Goal: Use online tool/utility: Utilize a website feature to perform a specific function

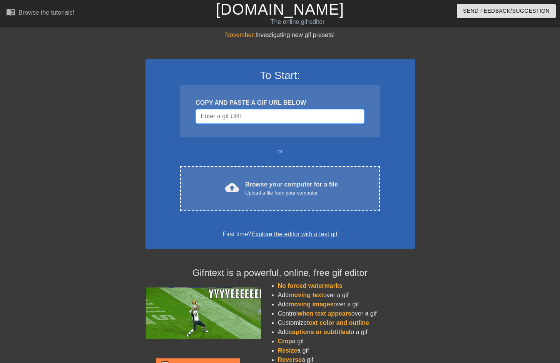
click at [260, 118] on input "Username" at bounding box center [280, 116] width 169 height 15
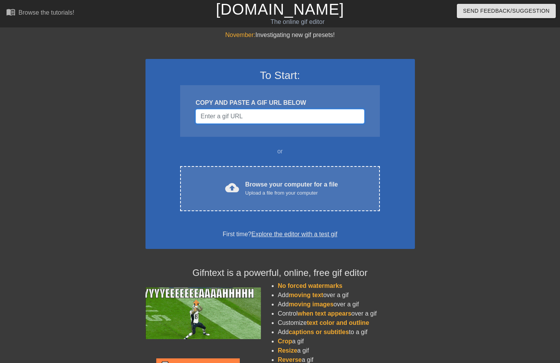
paste input "[URL][DOMAIN_NAME]"
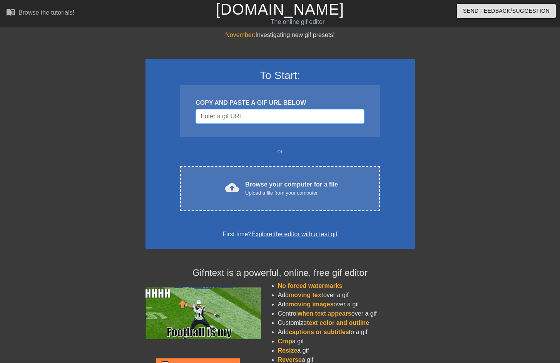
type input "[URL][DOMAIN_NAME]"
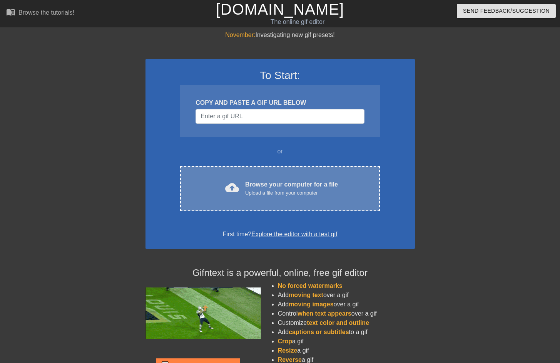
click at [285, 190] on div "Upload a file from your computer" at bounding box center [291, 193] width 93 height 8
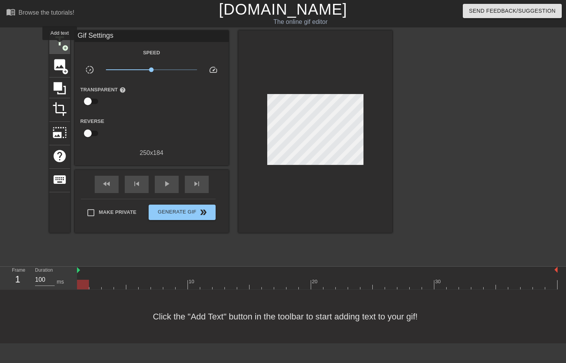
click at [60, 45] on span "title" at bounding box center [59, 41] width 15 height 15
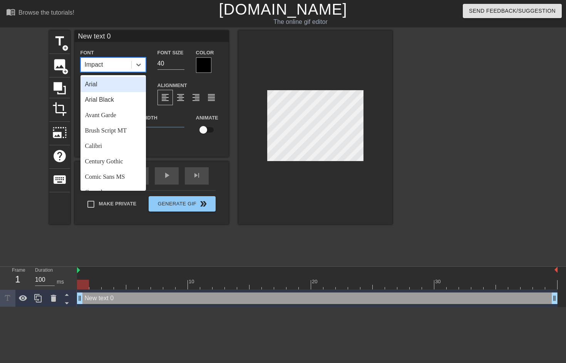
click at [116, 67] on div "Impact" at bounding box center [106, 65] width 50 height 14
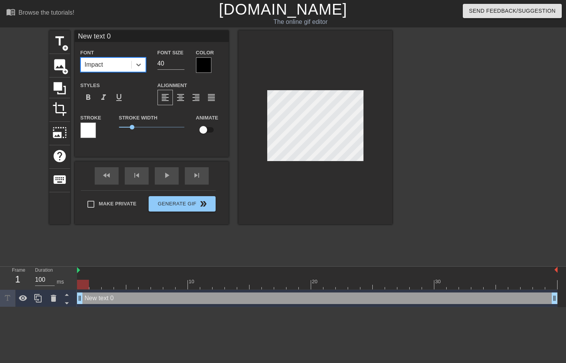
click at [204, 66] on div at bounding box center [203, 64] width 15 height 15
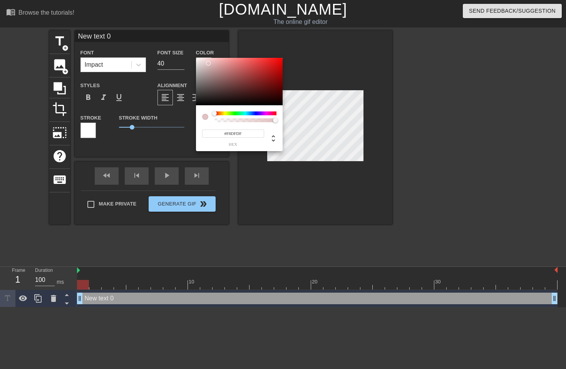
type input "#FFFFFF"
drag, startPoint x: 208, startPoint y: 63, endPoint x: 183, endPoint y: 43, distance: 32.7
click at [183, 43] on div "#FFFFFF hex" at bounding box center [283, 184] width 566 height 369
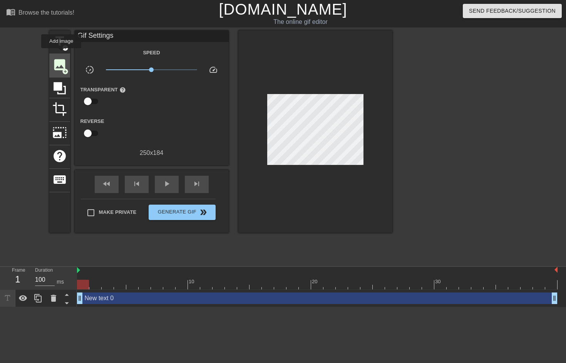
click at [62, 54] on div "image add_circle" at bounding box center [59, 65] width 21 height 23
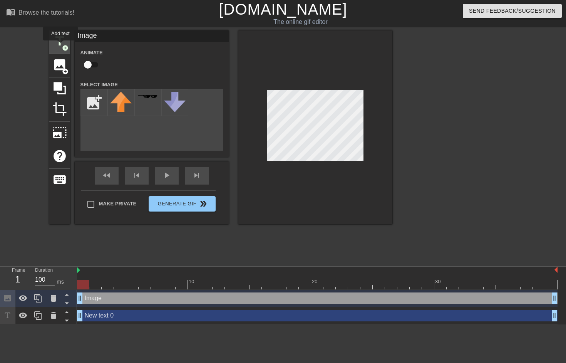
click at [61, 46] on span "title" at bounding box center [59, 41] width 15 height 15
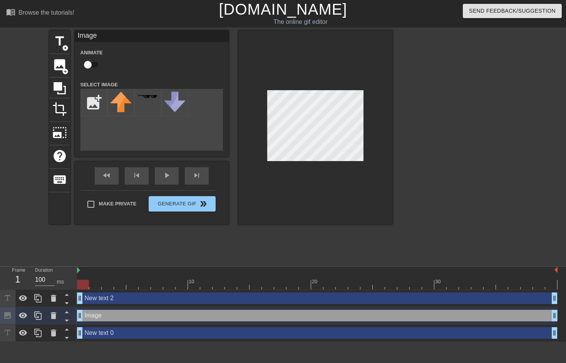
click at [518, 135] on div "title add_circle image add_circle crop photo_size_select_large help keyboard Im…" at bounding box center [283, 145] width 566 height 231
click at [53, 301] on icon at bounding box center [53, 298] width 5 height 7
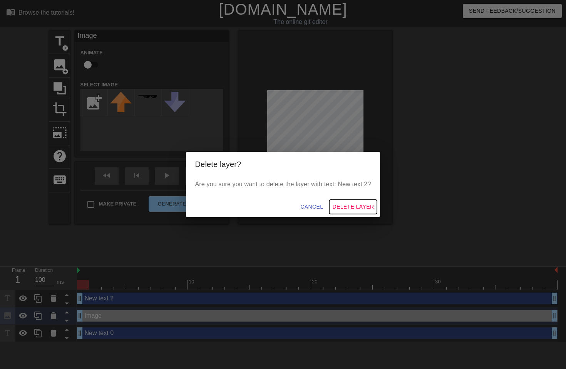
click at [371, 203] on span "Delete Layer" at bounding box center [353, 207] width 42 height 10
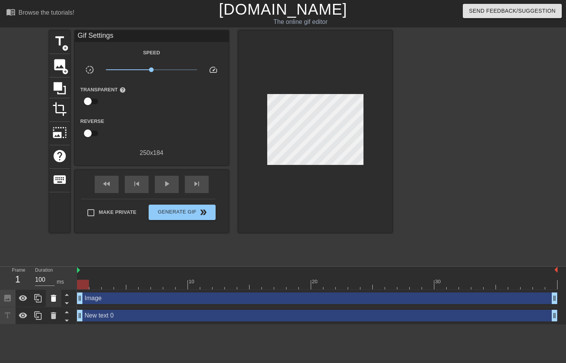
click at [52, 299] on icon at bounding box center [53, 298] width 5 height 7
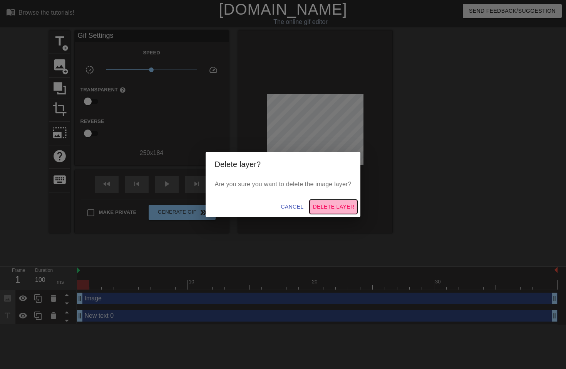
click at [323, 201] on button "Delete Layer" at bounding box center [334, 207] width 48 height 14
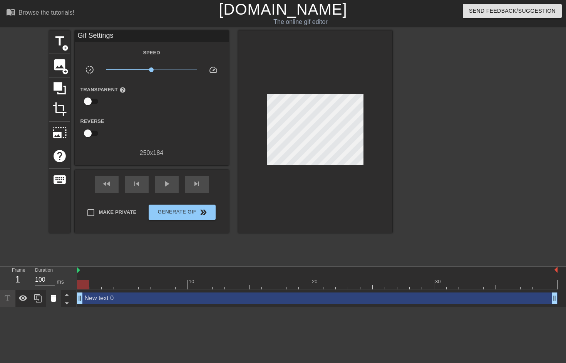
click at [55, 299] on icon at bounding box center [53, 298] width 5 height 7
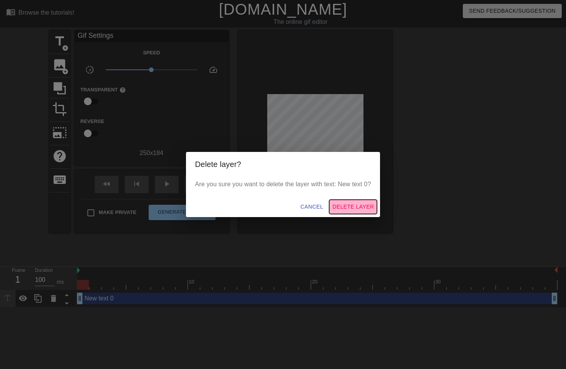
click at [355, 205] on span "Delete Layer" at bounding box center [353, 207] width 42 height 10
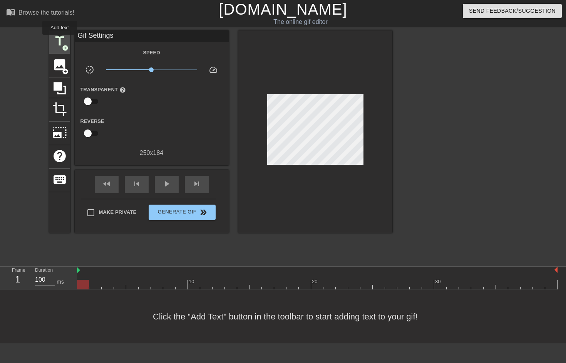
click at [60, 40] on span "title" at bounding box center [59, 41] width 15 height 15
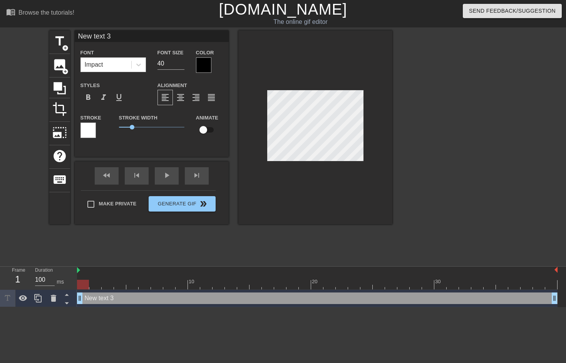
click at [87, 133] on div at bounding box center [88, 129] width 15 height 15
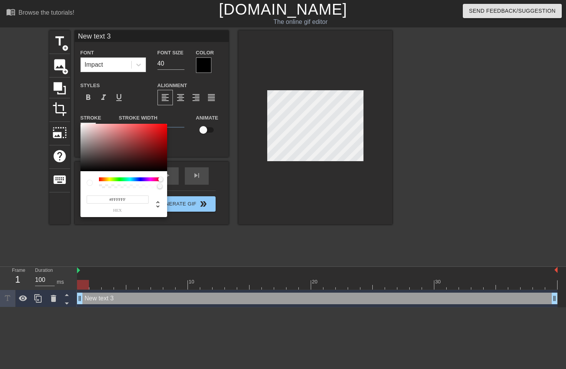
drag, startPoint x: 99, startPoint y: 181, endPoint x: 189, endPoint y: 177, distance: 89.8
click at [188, 178] on div "#FFFFFF hex" at bounding box center [283, 184] width 566 height 369
type input "#000000"
drag, startPoint x: 126, startPoint y: 158, endPoint x: 191, endPoint y: 183, distance: 70.1
click at [191, 183] on div "#000000 hex" at bounding box center [283, 184] width 566 height 369
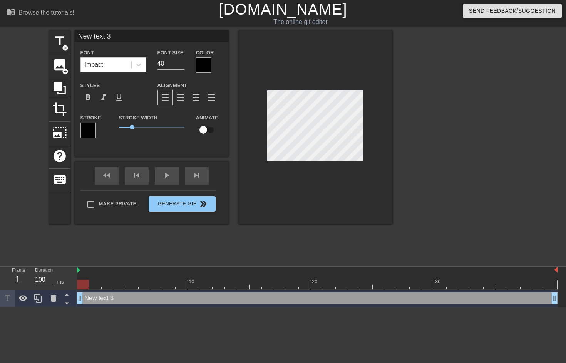
click at [201, 65] on div at bounding box center [203, 64] width 15 height 15
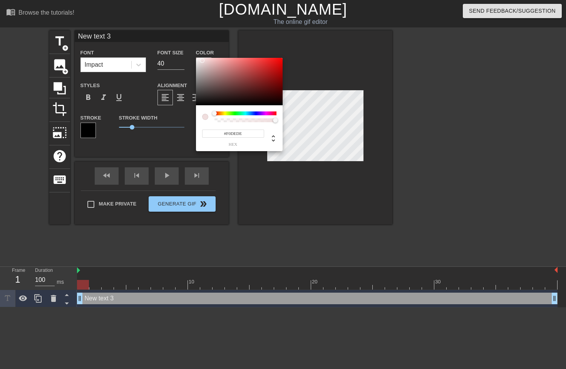
type input "#FFFFFF"
drag, startPoint x: 207, startPoint y: 70, endPoint x: 178, endPoint y: 36, distance: 45.1
click at [178, 36] on div "#FFFFFF hex" at bounding box center [283, 184] width 566 height 369
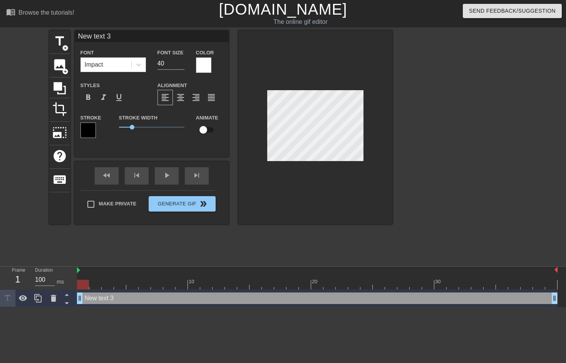
scroll to position [1, 2]
type input "New 3"
type textarea "New 3"
type input "New 3"
type textarea "New 3"
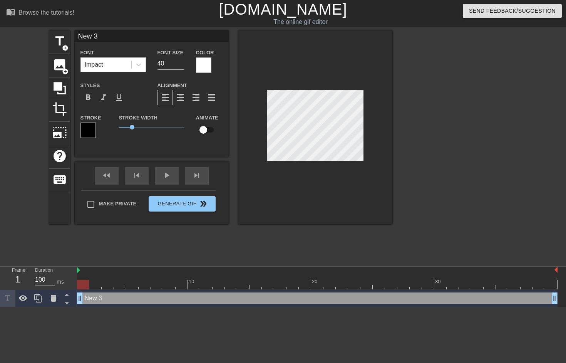
type input "New"
type textarea "New"
type input "New"
type textarea "New"
type input "Ne"
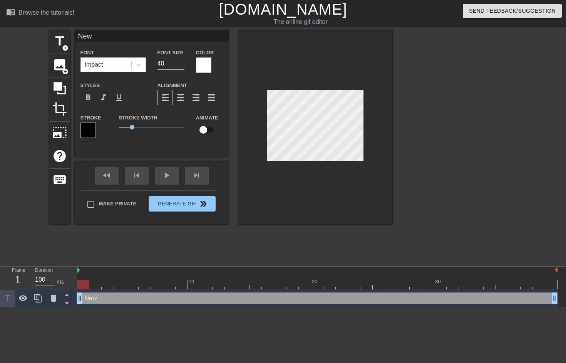
type textarea "Ne"
type input "N"
type textarea "N"
type input "U"
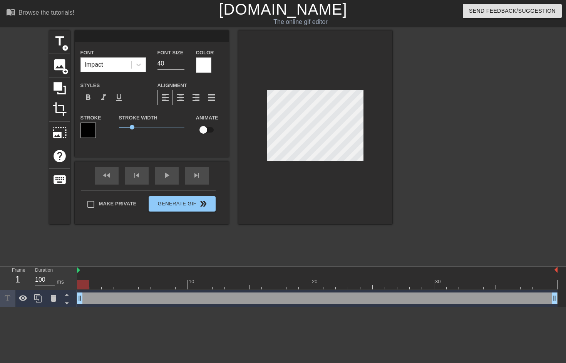
type textarea "U"
type input "Un"
type textarea "Un"
type input "Und"
type textarea "Und"
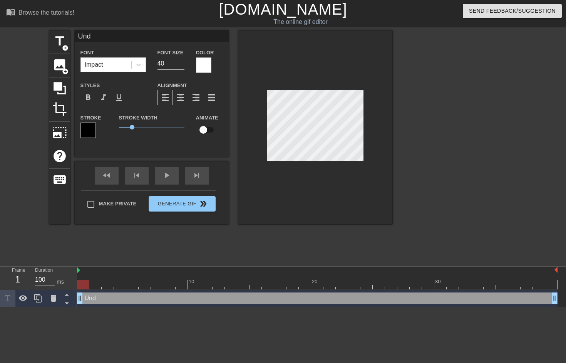
type input "Unde"
type textarea "Unde"
type input "Under"
type textarea "Under"
type input "Underw"
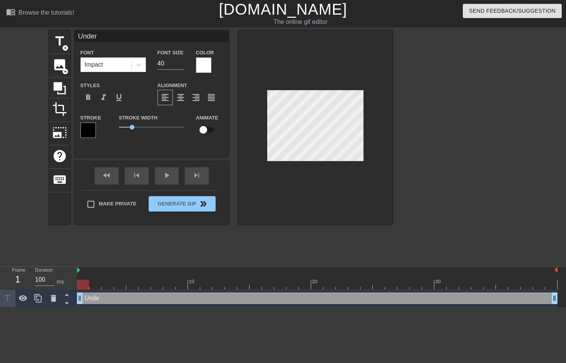
type textarea "Underw"
type input "Underwr"
type textarea "Underwr"
type input "Underwri"
type textarea "Underwri"
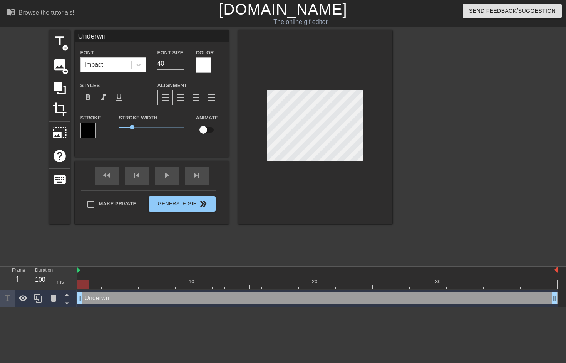
type input "Underwrit"
type textarea "Underwrit"
type input "Underwrite"
type textarea "Underwrite"
type input "Underwriter"
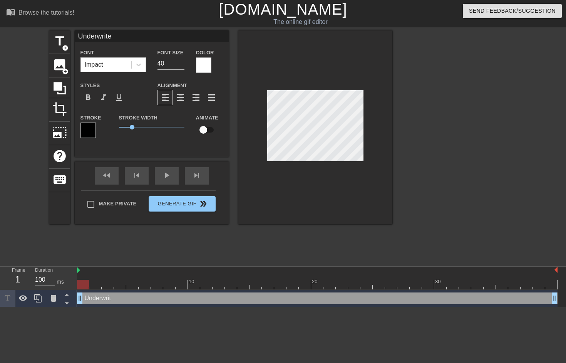
type textarea "Underwriter"
type input "Underwriters"
type textarea "Underwriters"
click at [165, 67] on input "40" at bounding box center [171, 63] width 27 height 12
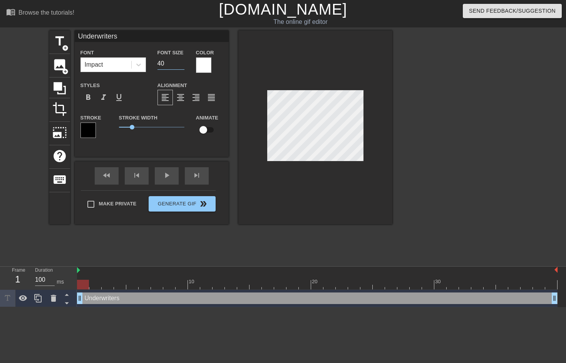
type input "4"
type input "20"
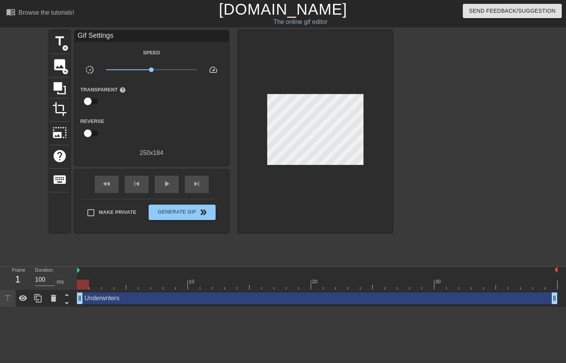
click at [85, 287] on div at bounding box center [83, 285] width 12 height 10
drag, startPoint x: 88, startPoint y: 286, endPoint x: 83, endPoint y: 285, distance: 5.1
click at [83, 285] on div at bounding box center [83, 285] width 12 height 10
drag, startPoint x: 88, startPoint y: 283, endPoint x: 78, endPoint y: 284, distance: 10.0
click at [78, 284] on div at bounding box center [83, 285] width 12 height 10
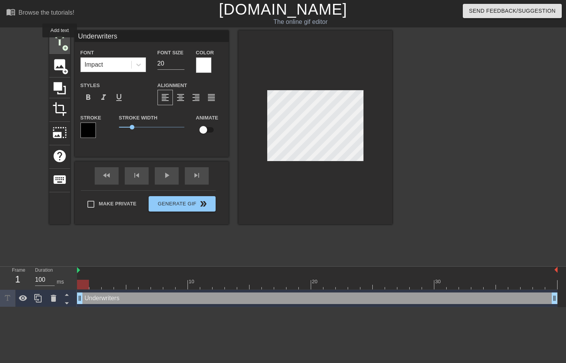
click at [59, 42] on span "title" at bounding box center [59, 41] width 15 height 15
type input "New text 4"
type input "40"
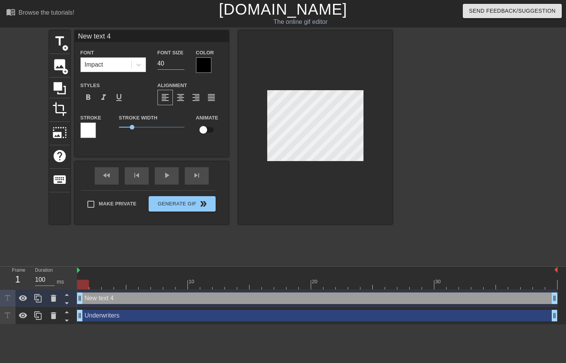
scroll to position [1, 1]
type input "text 4"
type textarea "text 4"
type input "text 4"
type textarea "text 4"
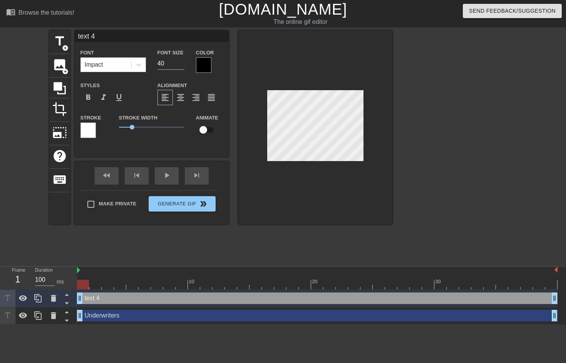
type input "ext 4"
type textarea "ext 4"
type input "xt 4"
type textarea "xt 4"
type input "t 4"
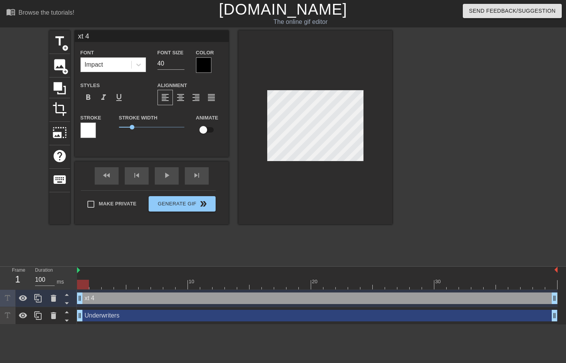
type textarea "t 4"
type input "4"
type textarea "4"
type input "4"
type textarea "4"
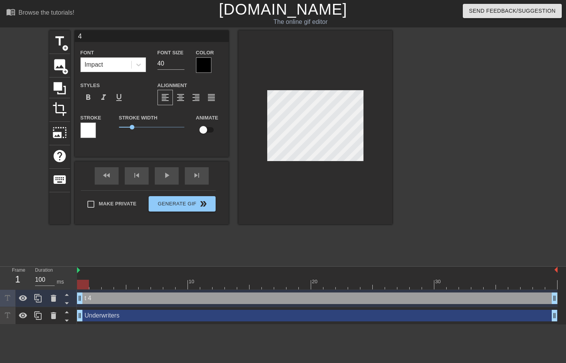
scroll to position [1, 1]
type input "E"
type textarea "E"
type input "EP"
type textarea "EP"
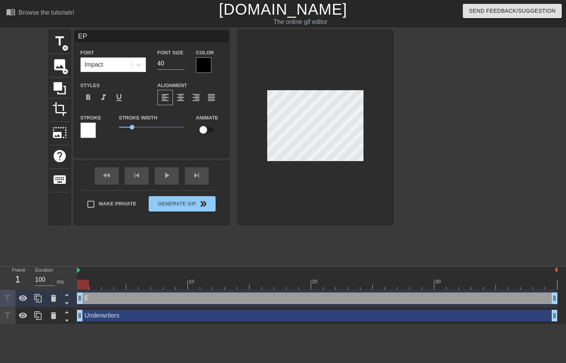
type input "EPD"
type textarea "EPD"
click at [205, 65] on div at bounding box center [203, 64] width 15 height 15
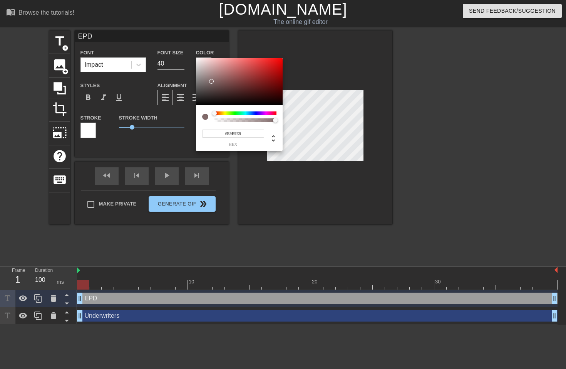
type input "#FFFFFF"
drag, startPoint x: 212, startPoint y: 81, endPoint x: 175, endPoint y: 43, distance: 53.1
click at [175, 43] on div "#FFFFFF hex" at bounding box center [283, 184] width 566 height 369
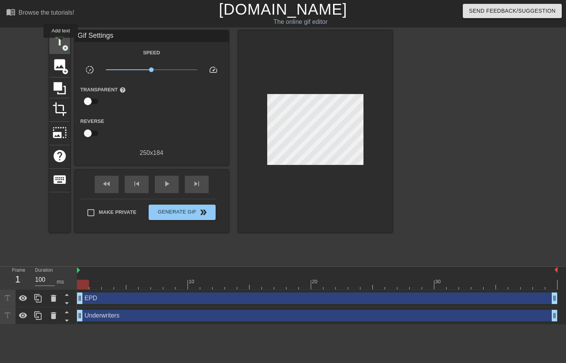
click at [61, 43] on span "title" at bounding box center [59, 41] width 15 height 15
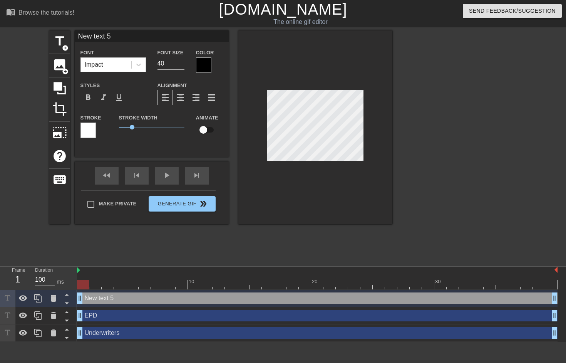
click at [86, 134] on div at bounding box center [88, 129] width 15 height 15
click at [51, 298] on icon at bounding box center [53, 298] width 5 height 7
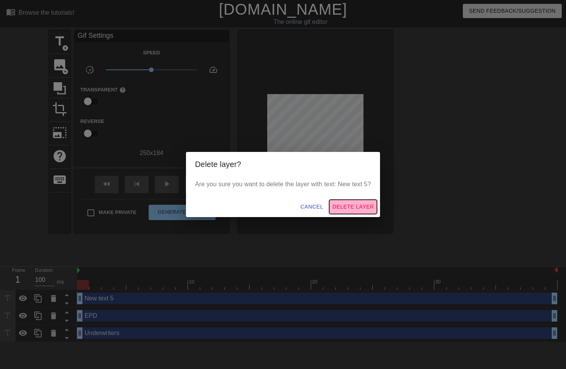
click at [355, 207] on span "Delete Layer" at bounding box center [353, 207] width 42 height 10
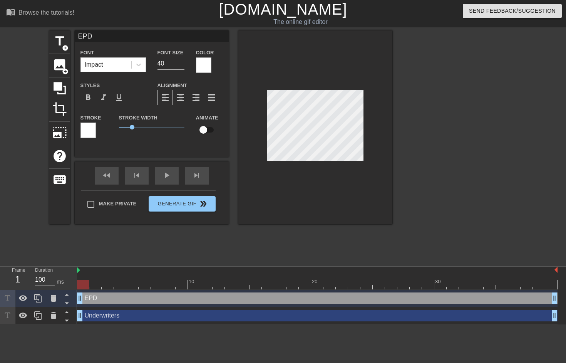
scroll to position [1, 1]
click at [92, 129] on div at bounding box center [88, 129] width 15 height 15
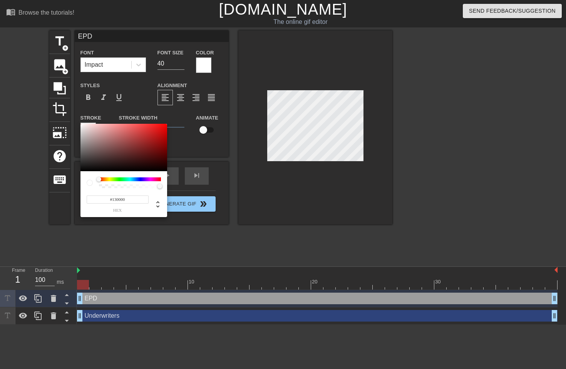
type input "#000000"
drag, startPoint x: 129, startPoint y: 131, endPoint x: 222, endPoint y: 185, distance: 107.6
click at [222, 185] on div "#000000 hex" at bounding box center [283, 184] width 566 height 369
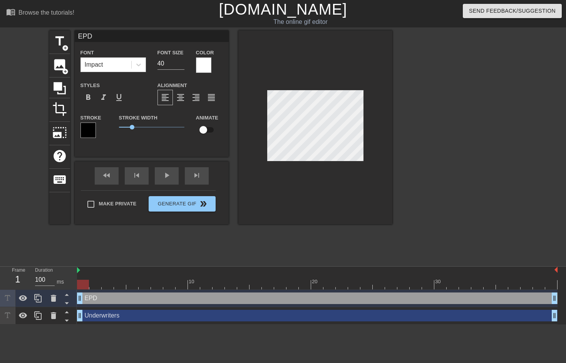
scroll to position [1, 1]
click at [158, 61] on input "40" at bounding box center [171, 63] width 27 height 12
drag, startPoint x: 164, startPoint y: 62, endPoint x: 140, endPoint y: 62, distance: 24.7
click at [140, 62] on div "Font Impact Font Size 40 Color" at bounding box center [152, 60] width 154 height 25
type input "20"
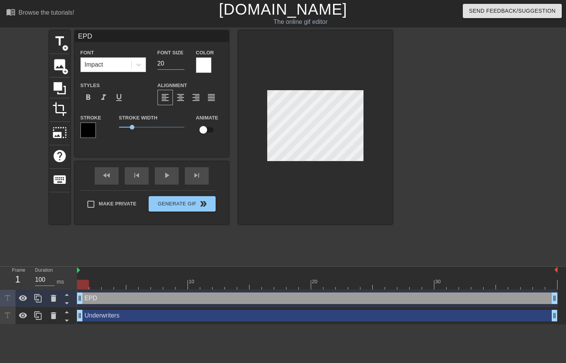
scroll to position [1, 2]
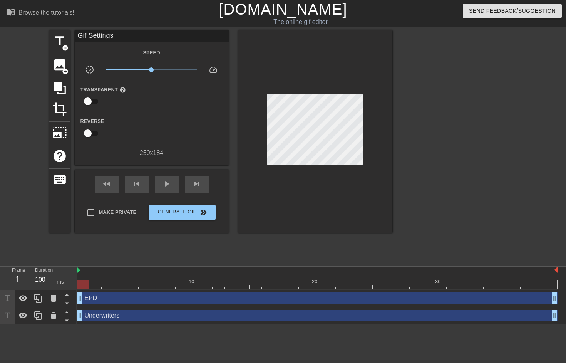
click at [113, 300] on div "EPD drag_handle drag_handle" at bounding box center [317, 298] width 481 height 12
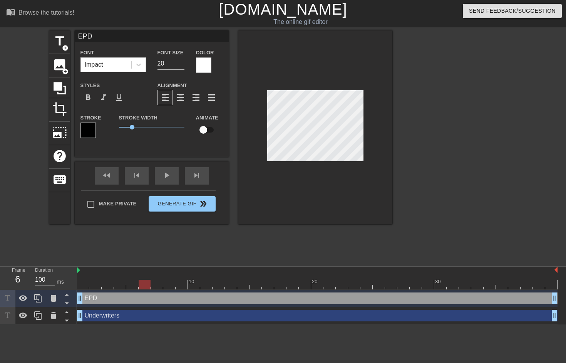
drag, startPoint x: 84, startPoint y: 284, endPoint x: 139, endPoint y: 280, distance: 54.8
click at [139, 280] on div at bounding box center [145, 285] width 12 height 10
click at [114, 315] on div "Underwriters drag_handle drag_handle" at bounding box center [317, 316] width 481 height 12
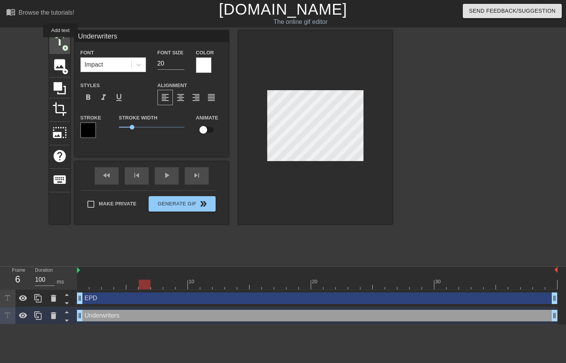
click at [61, 43] on span "title" at bounding box center [59, 41] width 15 height 15
type input "New text 6"
type input "40"
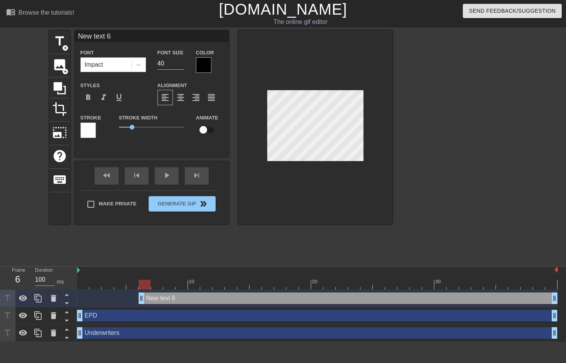
scroll to position [1, 1]
type input "Q"
type textarea "Q"
type input "Qu"
type textarea "Qu"
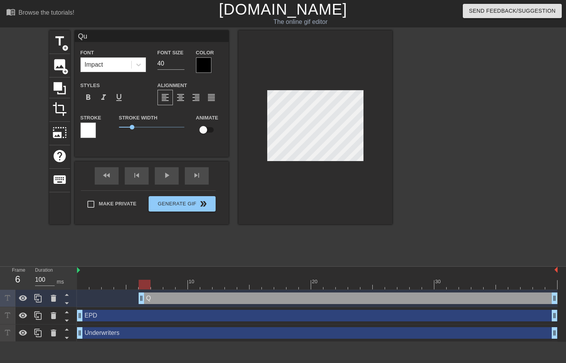
type input "Quo"
type textarea "Quo"
type input "Quop"
type textarea "Quop"
type input "Quopt"
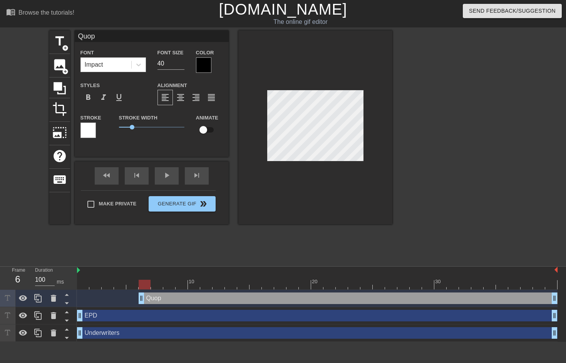
type textarea "Quopt"
type input "Quopte"
type textarea "Quopte"
type input "Quopt"
type textarea "Quopt"
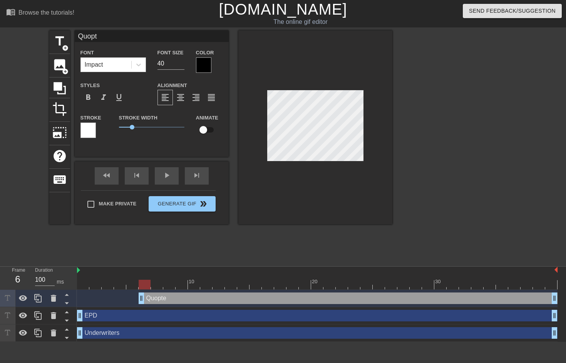
type input "Quop"
type textarea "Quop"
type input "Quo"
type textarea "Quo"
type input "Quot"
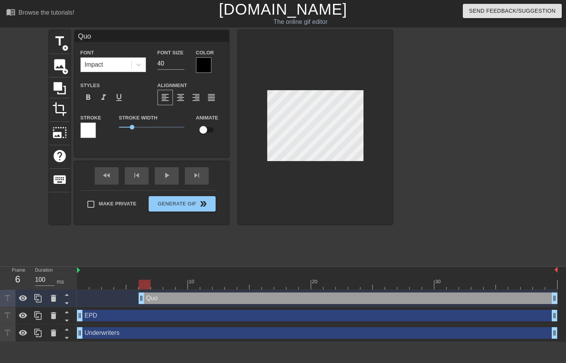
type textarea "Quot"
type input "Quote"
type textarea "Quote"
type input "Quotes"
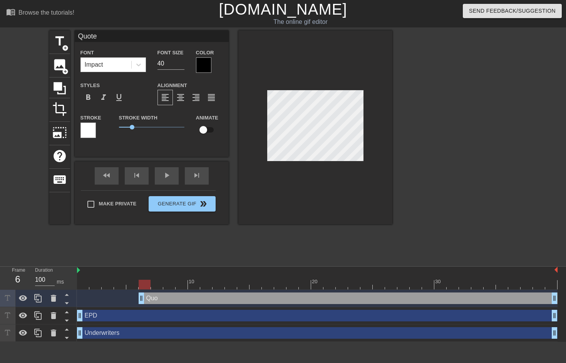
type textarea "Quotes"
type input "Q"
type textarea "Q"
type input "QU"
type textarea "QU"
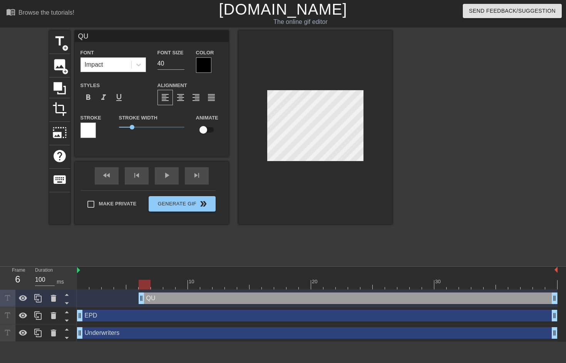
type input "QUO"
type textarea "QUO"
type input "QUOT"
type textarea "QUOT"
type input "QUOTW"
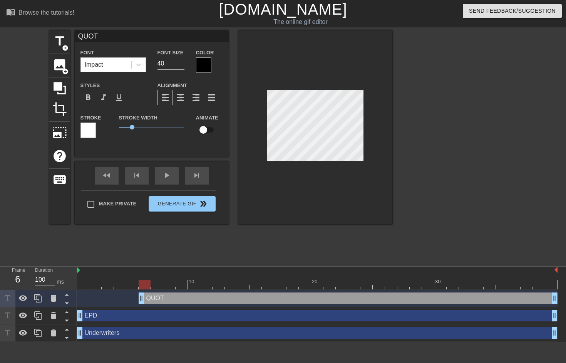
type textarea "QUOTW"
type input "QUOTWS"
type textarea "QUOTWS"
type input "QUOTW"
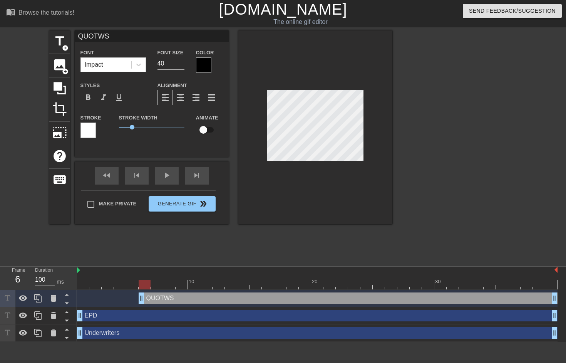
type textarea "QUOTW"
type input "QUOT"
type textarea "QUOT"
type input "QUOTE"
type textarea "QUOTE"
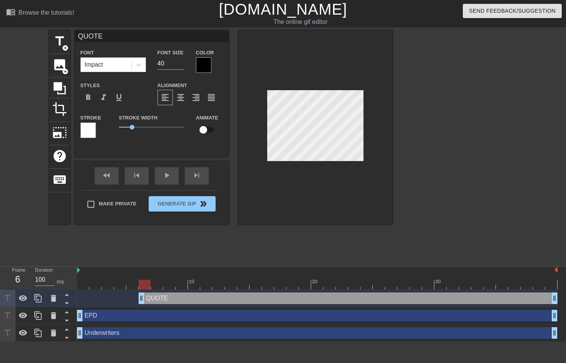
type input "QUOTES"
type textarea "QUOTES"
click at [173, 61] on input "40" at bounding box center [171, 63] width 27 height 12
drag, startPoint x: 173, startPoint y: 61, endPoint x: 149, endPoint y: 60, distance: 24.7
click at [149, 60] on div "Font Impact Font Size 40 Color" at bounding box center [152, 60] width 154 height 25
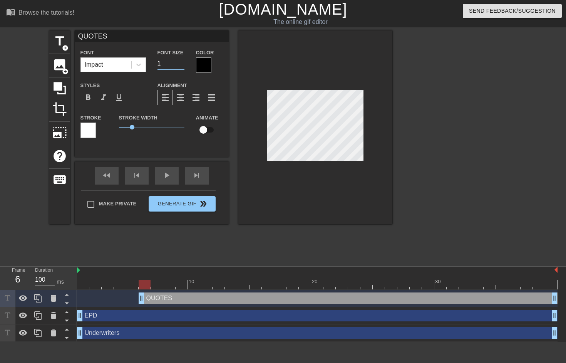
type input "10"
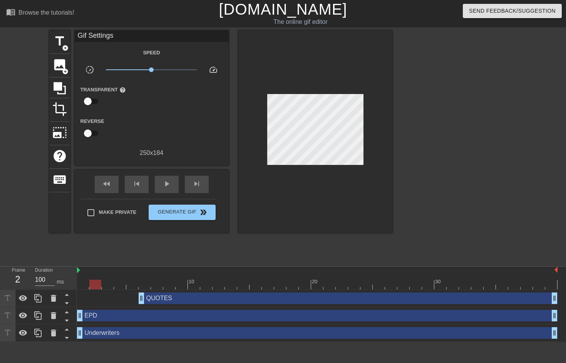
drag, startPoint x: 144, startPoint y: 284, endPoint x: 100, endPoint y: 285, distance: 43.9
click at [100, 285] on div at bounding box center [95, 285] width 12 height 10
click at [61, 40] on span "title" at bounding box center [59, 41] width 15 height 15
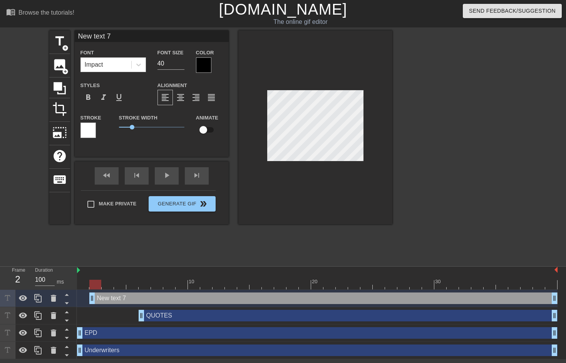
scroll to position [1, 1]
type input "text 7"
type textarea "text 7"
type input "text 7"
type textarea "text 7"
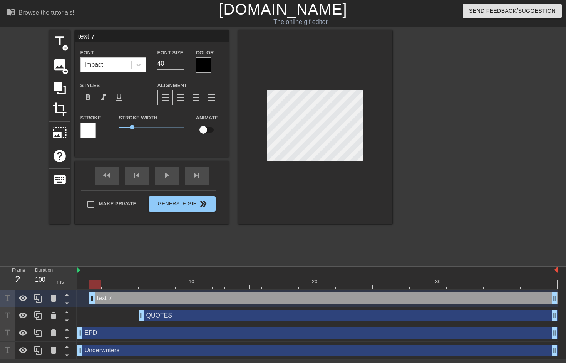
type input "ext 7"
type textarea "ext 7"
type input "xt 7"
type textarea "xt 7"
type input "t 7"
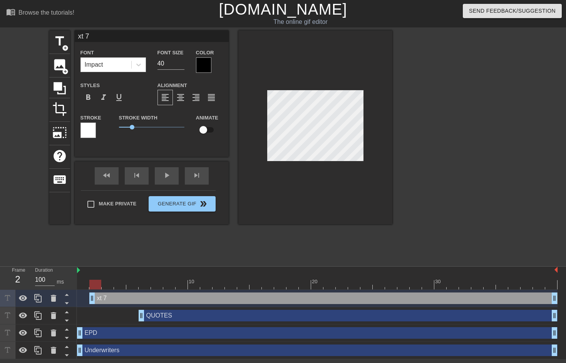
type textarea "t 7"
type input "7"
type textarea "7"
type input "7"
type textarea "7"
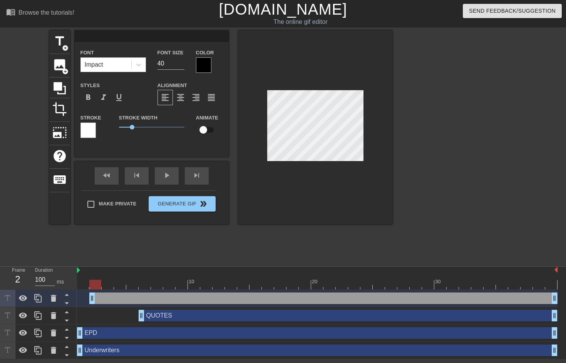
type input "S"
type textarea "S"
type input "SU"
type textarea "SU"
type input "SUB"
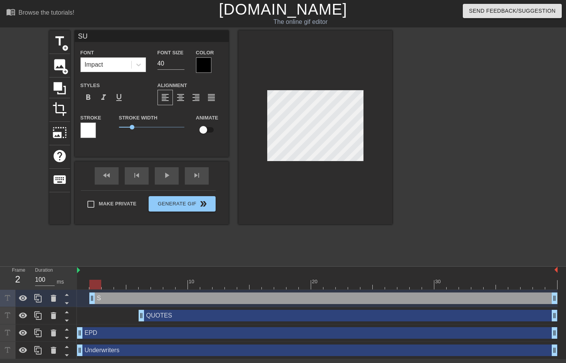
type textarea "SUB"
type input "SUBM"
type textarea "SUBM"
type input "SUBMI"
type textarea "SUBMI"
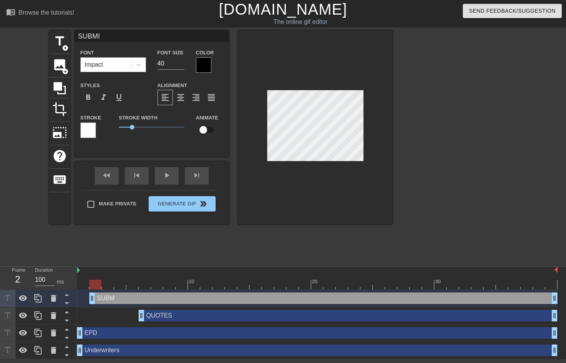
type input "SUBMIS"
type textarea "SUBMIS"
type input "SUBMISS"
type textarea "SUBMISS"
type input "SUBMISSI"
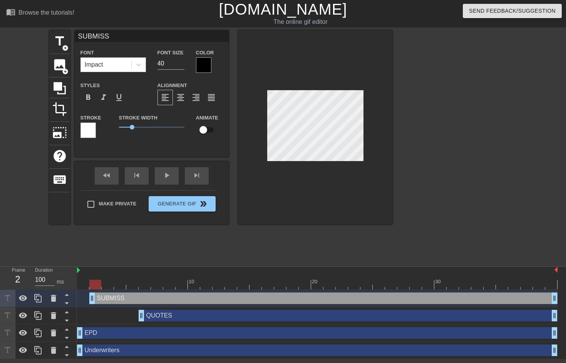
type textarea "SUBMISSI"
type input "SUBMISSIO"
type textarea "SUBMISSIO"
type input "SUBMISSION"
type textarea "SUBMISSION"
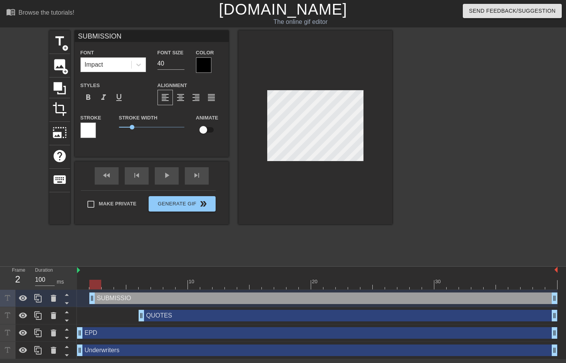
scroll to position [1, 3]
type input "SUBMISSIONS"
type textarea "SUBMISSIONS"
click at [166, 64] on input "40" at bounding box center [171, 63] width 27 height 12
click at [183, 66] on input "39" at bounding box center [171, 63] width 27 height 12
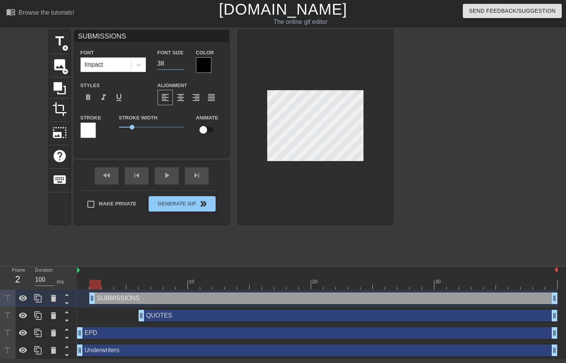
click at [183, 66] on input "38" at bounding box center [171, 63] width 27 height 12
click at [183, 66] on input "37" at bounding box center [171, 63] width 27 height 12
click at [183, 66] on input "36" at bounding box center [171, 63] width 27 height 12
drag, startPoint x: 172, startPoint y: 65, endPoint x: 155, endPoint y: 64, distance: 17.0
click at [155, 64] on div "Font Size 36" at bounding box center [171, 60] width 39 height 25
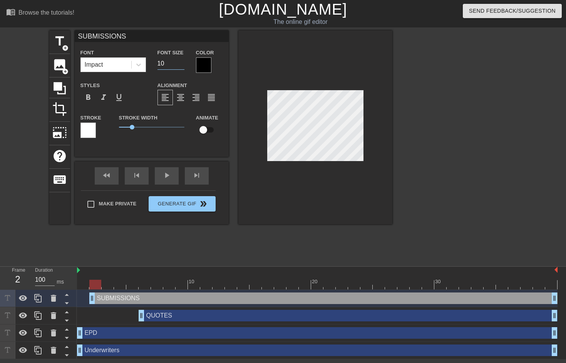
type input "10"
click at [100, 285] on div at bounding box center [95, 285] width 12 height 10
drag, startPoint x: 96, startPoint y: 285, endPoint x: 103, endPoint y: 284, distance: 6.9
click at [103, 284] on div at bounding box center [108, 285] width 12 height 10
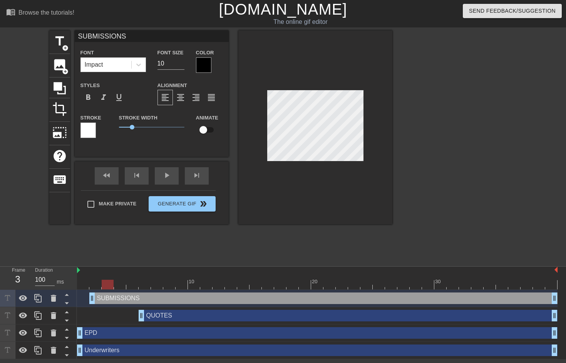
click at [109, 286] on div at bounding box center [108, 285] width 12 height 10
click at [109, 299] on div "SUBMISSIONS drag_handle drag_handle" at bounding box center [323, 298] width 468 height 12
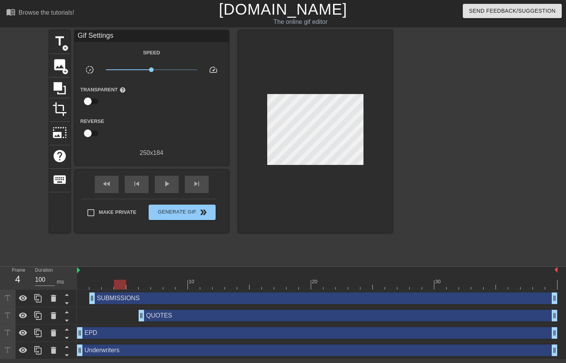
drag, startPoint x: 107, startPoint y: 285, endPoint x: 117, endPoint y: 285, distance: 10.0
click at [117, 285] on div at bounding box center [120, 285] width 12 height 10
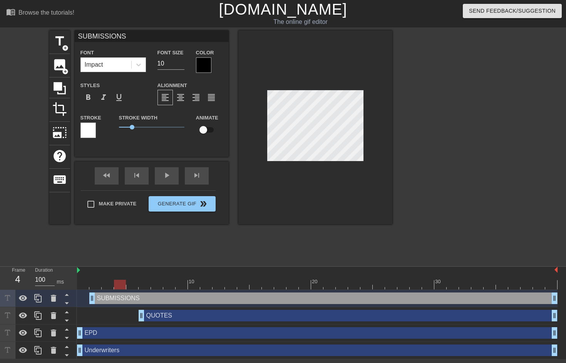
click at [122, 284] on div at bounding box center [120, 285] width 12 height 10
drag, startPoint x: 122, startPoint y: 285, endPoint x: 128, endPoint y: 285, distance: 5.4
click at [128, 285] on div at bounding box center [132, 285] width 12 height 10
drag, startPoint x: 135, startPoint y: 285, endPoint x: 141, endPoint y: 284, distance: 5.4
click at [141, 284] on div at bounding box center [145, 285] width 12 height 10
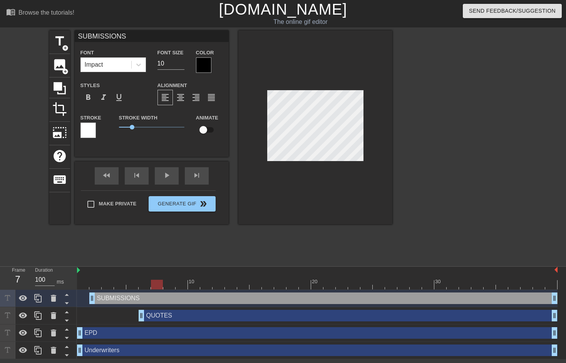
drag, startPoint x: 148, startPoint y: 283, endPoint x: 155, endPoint y: 283, distance: 6.5
click at [155, 283] on div at bounding box center [157, 285] width 12 height 10
drag, startPoint x: 156, startPoint y: 285, endPoint x: 181, endPoint y: 281, distance: 25.7
click at [181, 281] on div at bounding box center [182, 285] width 12 height 10
drag, startPoint x: 180, startPoint y: 288, endPoint x: 204, endPoint y: 287, distance: 24.7
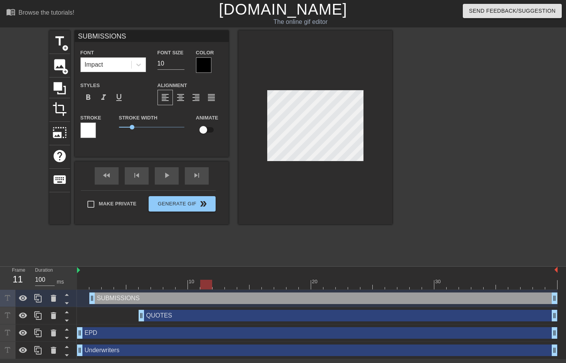
click at [204, 287] on div at bounding box center [206, 285] width 12 height 10
drag, startPoint x: 205, startPoint y: 285, endPoint x: 240, endPoint y: 282, distance: 35.2
click at [240, 282] on div at bounding box center [243, 285] width 12 height 10
drag, startPoint x: 241, startPoint y: 282, endPoint x: 267, endPoint y: 282, distance: 25.8
click at [267, 282] on div at bounding box center [268, 285] width 12 height 10
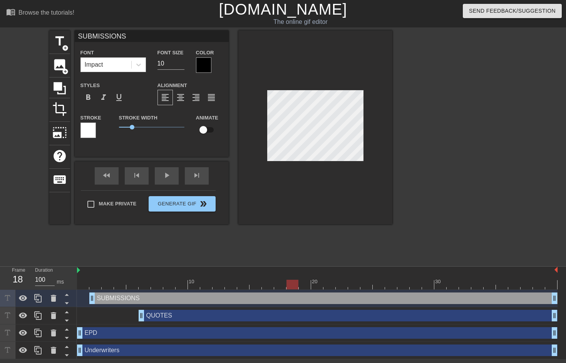
drag, startPoint x: 267, startPoint y: 283, endPoint x: 289, endPoint y: 284, distance: 21.6
click at [289, 284] on div at bounding box center [293, 285] width 12 height 10
drag, startPoint x: 292, startPoint y: 282, endPoint x: 334, endPoint y: 277, distance: 41.9
click at [334, 277] on div "10 20 30" at bounding box center [317, 278] width 481 height 23
drag, startPoint x: 328, startPoint y: 284, endPoint x: 348, endPoint y: 284, distance: 19.6
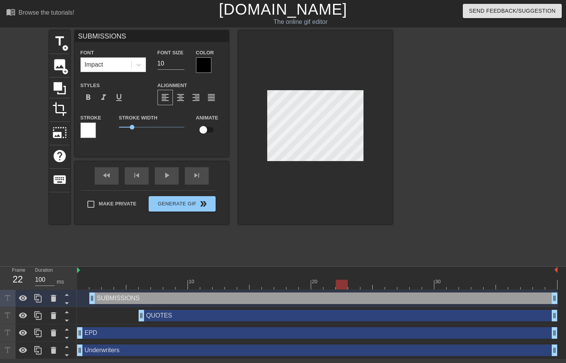
click at [348, 284] on div at bounding box center [317, 285] width 481 height 10
drag, startPoint x: 342, startPoint y: 287, endPoint x: 357, endPoint y: 287, distance: 15.8
click at [357, 287] on div at bounding box center [354, 285] width 12 height 10
drag, startPoint x: 354, startPoint y: 284, endPoint x: 367, endPoint y: 285, distance: 13.1
click at [367, 285] on div at bounding box center [367, 285] width 12 height 10
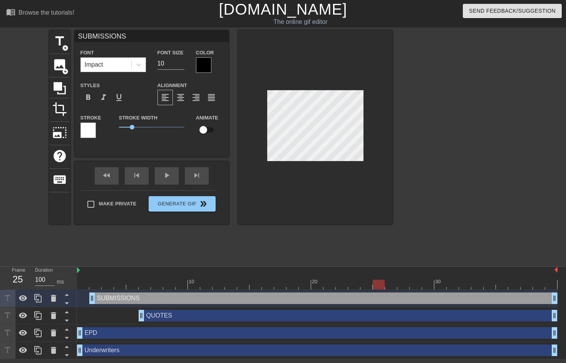
drag, startPoint x: 367, startPoint y: 285, endPoint x: 377, endPoint y: 286, distance: 10.5
click at [377, 286] on div at bounding box center [379, 285] width 12 height 10
drag, startPoint x: 380, startPoint y: 284, endPoint x: 395, endPoint y: 284, distance: 15.0
click at [395, 284] on div at bounding box center [391, 285] width 12 height 10
click at [272, 162] on div at bounding box center [315, 127] width 154 height 194
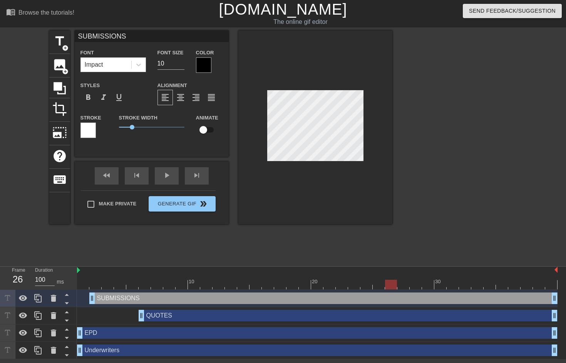
click at [124, 297] on div "SUBMISSIONS drag_handle drag_handle" at bounding box center [323, 298] width 468 height 12
click at [134, 299] on div "SUBMISSIONS drag_handle drag_handle" at bounding box center [323, 298] width 468 height 12
type input "S"
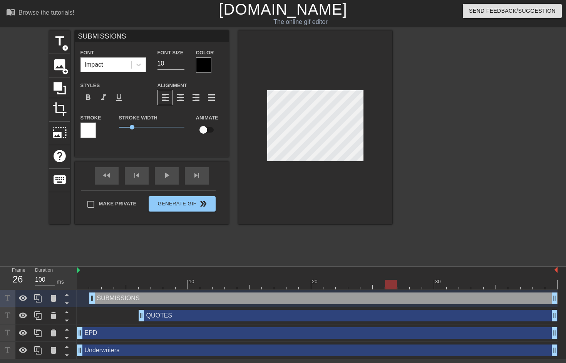
type textarea "S"
type input "SE"
type textarea "SE"
type input "SEK"
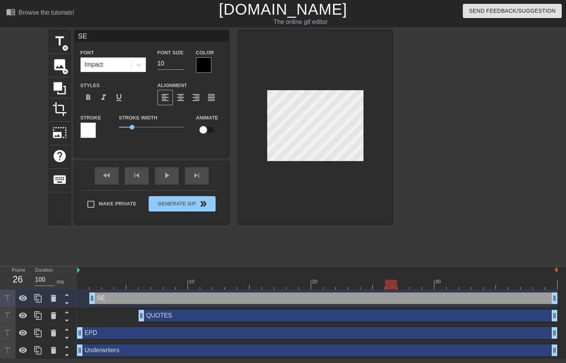
type textarea "SEK"
type input "SEKL"
type textarea "SEKL"
type input "SEK"
type textarea "SEK"
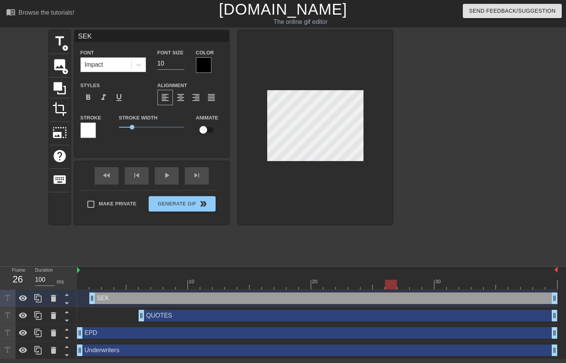
type input "SE"
type textarea "SE"
type input "SEL"
type textarea "SEL"
type input "SELF"
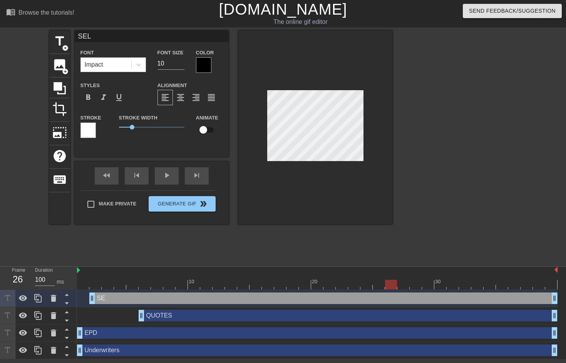
type textarea "SELF"
type input "SELF-"
type textarea "SELF-"
type input "SELF-A"
type textarea "SELF-A"
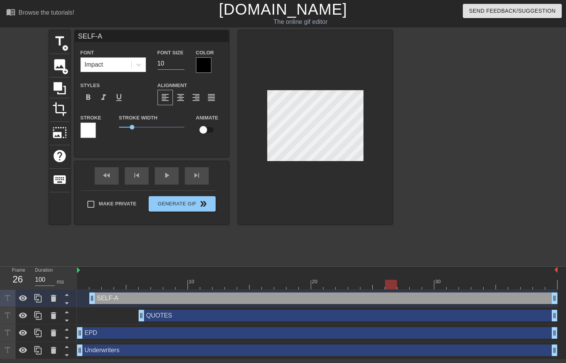
type input "SELF-AU"
type textarea "SELF-AU"
type input "SELF-AUD"
type textarea "SELF-AUD"
type input "SELF-AUDI"
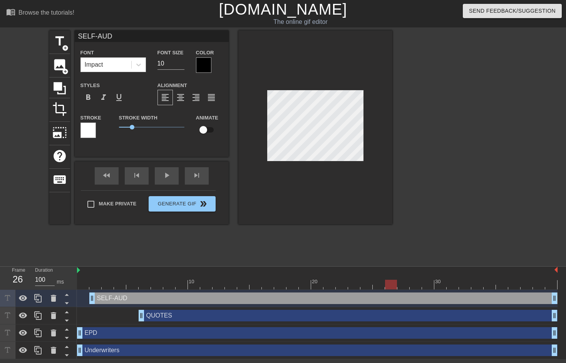
type textarea "SELF-AUDI"
type input "SELF-AUDIT"
type textarea "SELF-AUDIT"
type input "SELF-AUDITS"
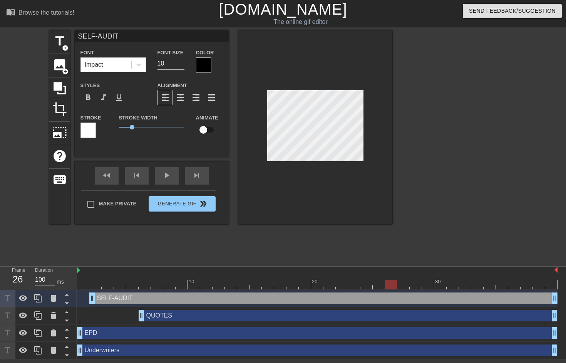
type textarea "SELF-AUDITS"
click at [386, 249] on div "title add_circle image add_circle crop photo_size_select_large help keyboard SE…" at bounding box center [220, 145] width 343 height 231
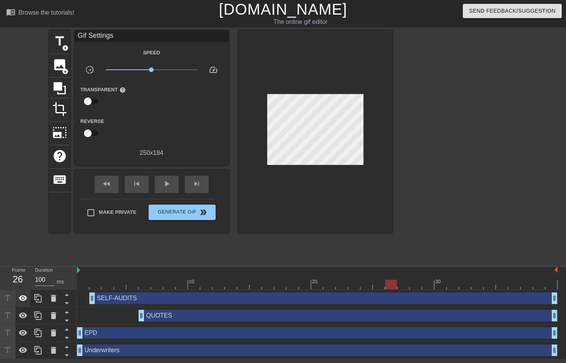
click at [23, 295] on icon at bounding box center [22, 298] width 9 height 9
click at [171, 186] on div "play_arrow" at bounding box center [167, 184] width 24 height 17
click at [171, 186] on div "pause" at bounding box center [167, 184] width 24 height 17
click at [274, 165] on div at bounding box center [315, 131] width 154 height 202
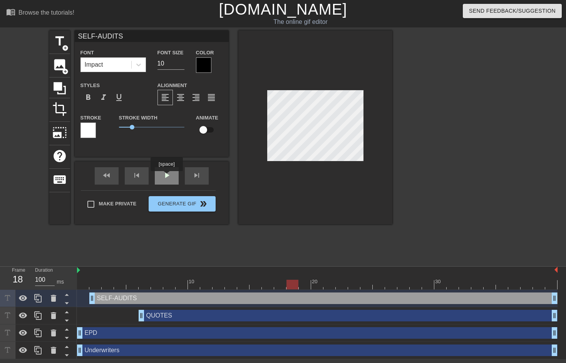
click at [168, 176] on div "play_arrow" at bounding box center [167, 175] width 24 height 17
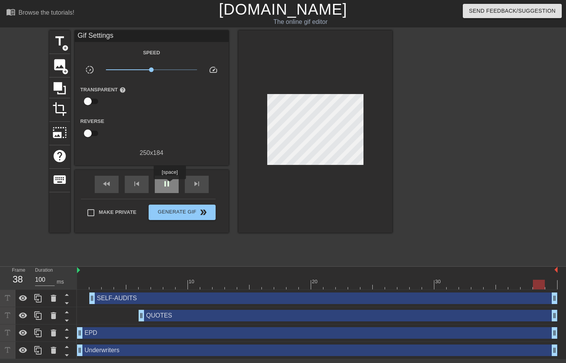
click at [171, 185] on span "pause" at bounding box center [166, 183] width 9 height 9
click at [119, 312] on div "QUOTES drag_handle drag_handle" at bounding box center [317, 316] width 481 height 12
click at [201, 316] on div "QUOTES drag_handle drag_handle" at bounding box center [348, 316] width 419 height 12
click at [175, 178] on div "play_arrow" at bounding box center [167, 184] width 24 height 17
click at [175, 178] on div "pause" at bounding box center [167, 184] width 24 height 17
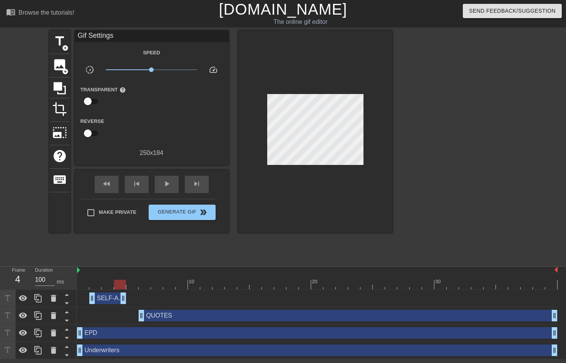
drag, startPoint x: 557, startPoint y: 298, endPoint x: 123, endPoint y: 300, distance: 434.1
click at [40, 297] on icon at bounding box center [38, 298] width 9 height 9
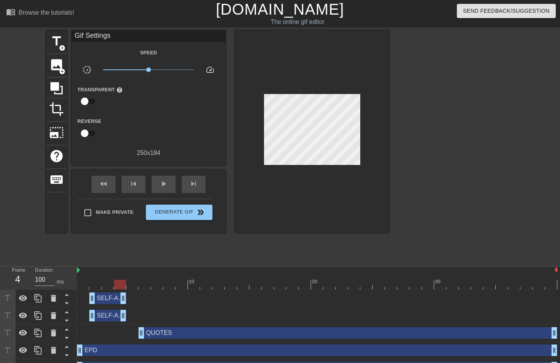
click at [148, 301] on div "SELF-AUDITS drag_handle drag_handle" at bounding box center [317, 298] width 481 height 12
click at [121, 285] on div at bounding box center [120, 285] width 12 height 10
drag, startPoint x: 119, startPoint y: 284, endPoint x: 129, endPoint y: 284, distance: 9.6
click at [129, 284] on div at bounding box center [132, 285] width 12 height 10
click at [104, 299] on div "SELF-AUDITS drag_handle drag_handle" at bounding box center [107, 298] width 37 height 12
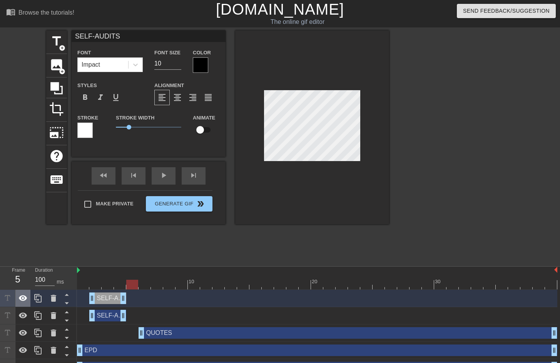
click at [23, 298] on icon at bounding box center [23, 298] width 8 height 6
click at [23, 298] on icon at bounding box center [22, 298] width 9 height 9
click at [174, 294] on div "SELF-AUDITS drag_handle drag_handle" at bounding box center [317, 298] width 481 height 12
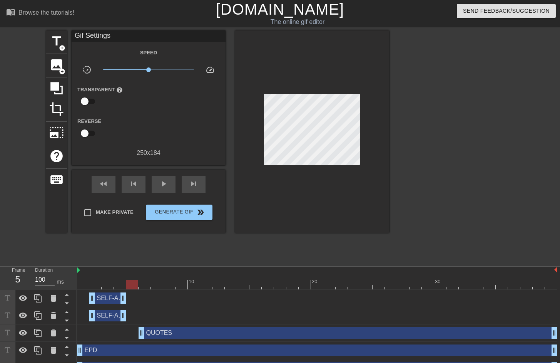
click at [111, 298] on div "SELF-AUDITS drag_handle drag_handle" at bounding box center [107, 298] width 37 height 12
click at [52, 301] on icon at bounding box center [53, 298] width 5 height 7
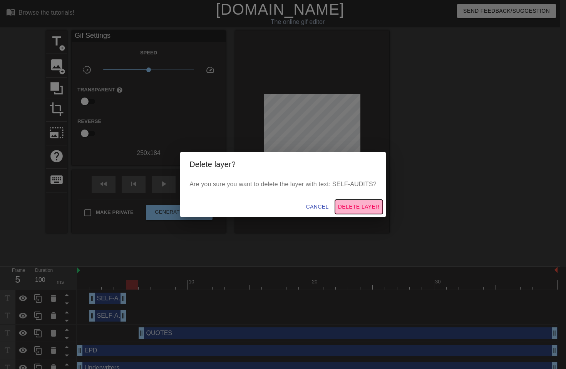
click at [349, 205] on span "Delete Layer" at bounding box center [359, 207] width 42 height 10
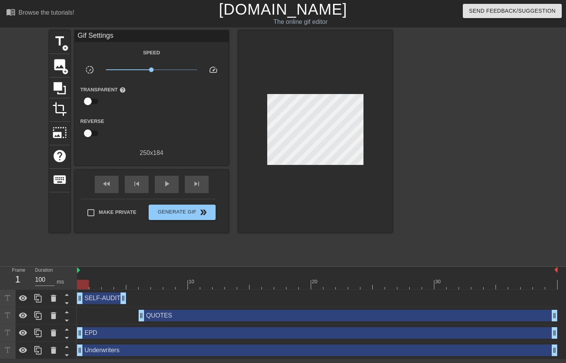
drag, startPoint x: 91, startPoint y: 300, endPoint x: 75, endPoint y: 300, distance: 15.8
click at [75, 300] on div "Frame 1 Duration 100 ms 10 20 30 SELF-AUDITS drag_handle drag_handle QUOTES dra…" at bounding box center [283, 313] width 566 height 92
drag, startPoint x: 124, startPoint y: 299, endPoint x: 149, endPoint y: 297, distance: 24.3
drag, startPoint x: 149, startPoint y: 299, endPoint x: 89, endPoint y: 304, distance: 60.0
click at [89, 304] on div "SELF-AUDITS drag_handle drag_handle" at bounding box center [317, 298] width 481 height 17
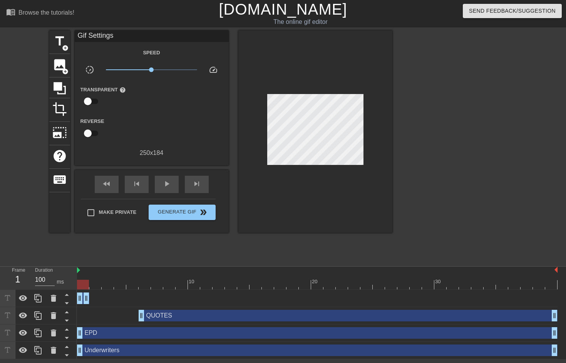
drag, startPoint x: 88, startPoint y: 302, endPoint x: 95, endPoint y: 301, distance: 7.4
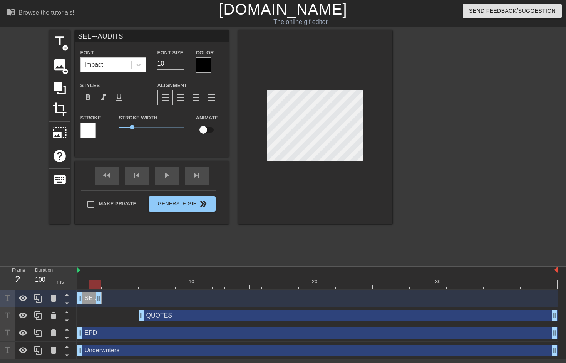
click at [170, 318] on div "QUOTES drag_handle drag_handle" at bounding box center [348, 316] width 419 height 12
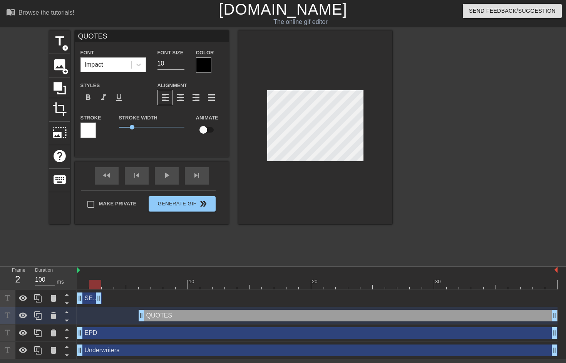
click at [166, 318] on div "QUOTES drag_handle drag_handle" at bounding box center [348, 316] width 419 height 12
drag, startPoint x: 94, startPoint y: 282, endPoint x: 143, endPoint y: 280, distance: 49.7
click at [143, 280] on div at bounding box center [145, 285] width 12 height 10
type input "EPD"
type input "20"
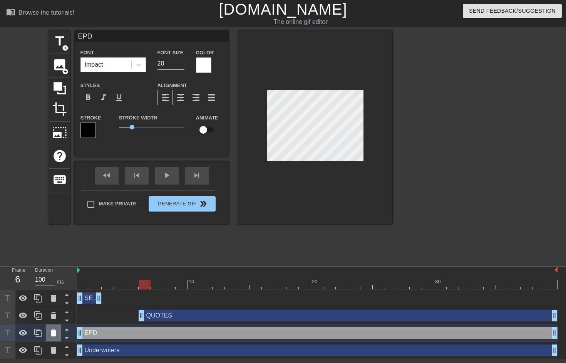
click at [54, 336] on icon at bounding box center [53, 332] width 5 height 7
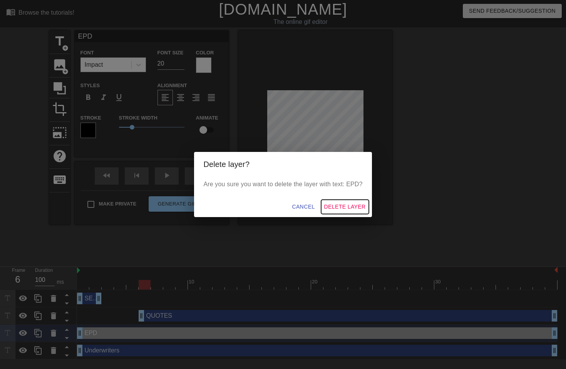
click at [344, 202] on span "Delete Layer" at bounding box center [345, 207] width 42 height 10
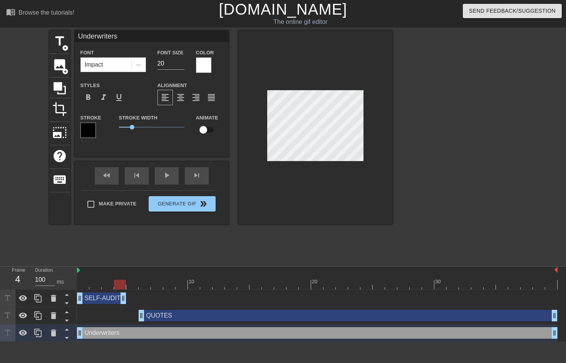
drag, startPoint x: 100, startPoint y: 300, endPoint x: 121, endPoint y: 300, distance: 20.8
drag, startPoint x: 120, startPoint y: 287, endPoint x: 129, endPoint y: 286, distance: 9.3
click at [129, 286] on div at bounding box center [132, 285] width 12 height 10
drag, startPoint x: 142, startPoint y: 319, endPoint x: 133, endPoint y: 319, distance: 8.9
type input "QUOTES"
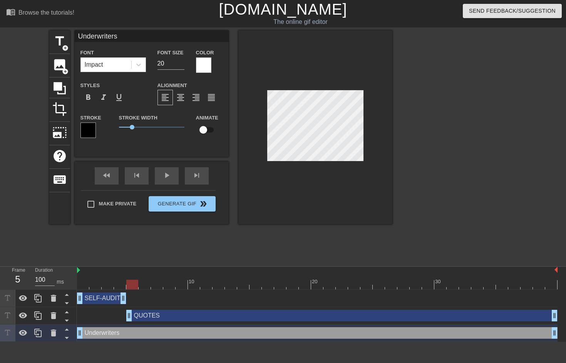
type input "10"
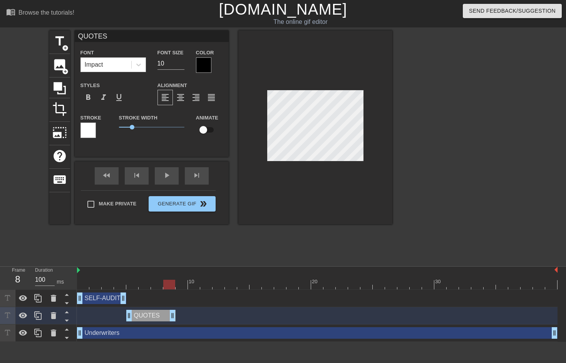
drag, startPoint x: 555, startPoint y: 316, endPoint x: 171, endPoint y: 322, distance: 384.1
click at [171, 322] on div "QUOTES drag_handle drag_handle" at bounding box center [317, 315] width 481 height 17
click at [39, 316] on icon at bounding box center [38, 315] width 9 height 9
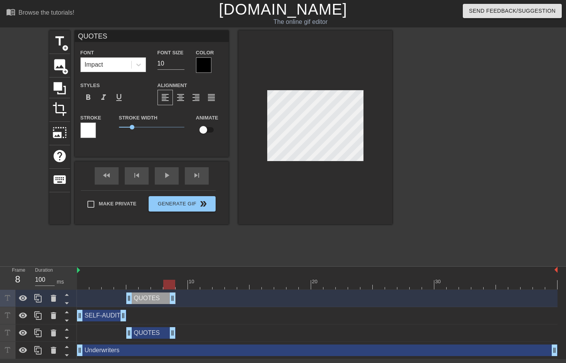
click at [149, 296] on div "QUOTES drag_handle drag_handle" at bounding box center [150, 298] width 49 height 12
type input "S"
type textarea "S"
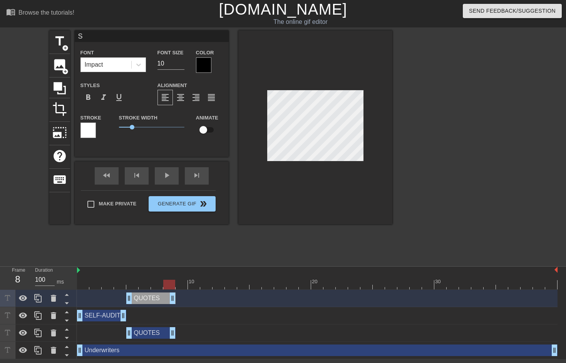
scroll to position [1, 1]
type input "SU"
type textarea "SU"
type input "SUB"
type textarea "SUB"
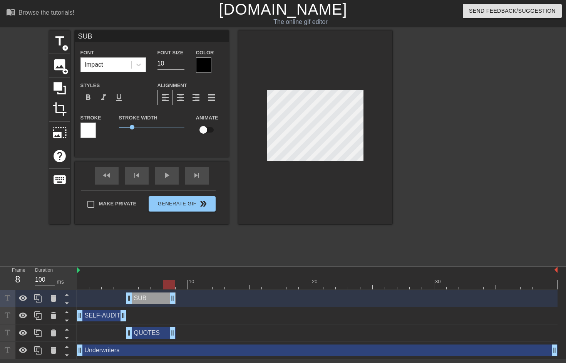
type input "SUBM"
type textarea "SUBM"
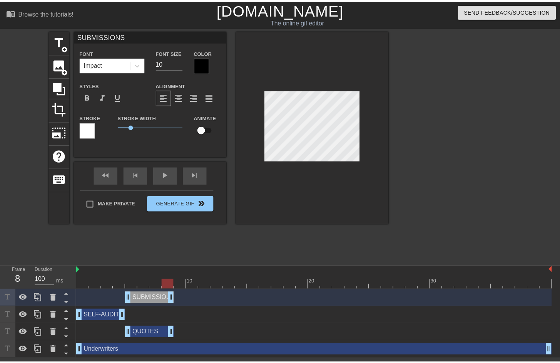
scroll to position [1, 3]
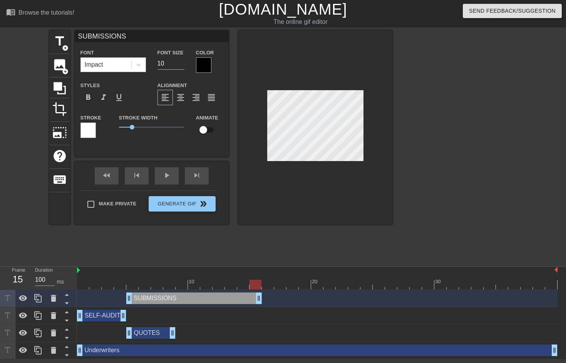
drag, startPoint x: 174, startPoint y: 299, endPoint x: 260, endPoint y: 297, distance: 85.9
drag, startPoint x: 131, startPoint y: 298, endPoint x: 177, endPoint y: 300, distance: 46.6
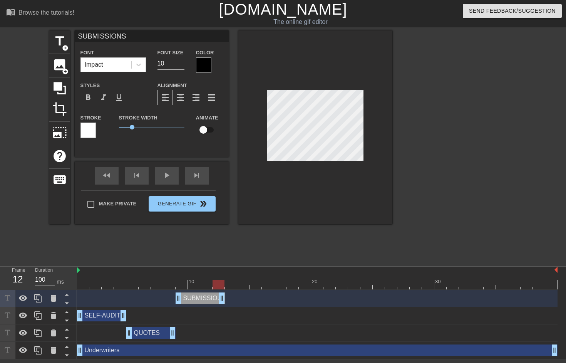
drag, startPoint x: 262, startPoint y: 300, endPoint x: 229, endPoint y: 300, distance: 32.4
click at [229, 300] on div "SUBMISSIONS drag_handle drag_handle" at bounding box center [317, 298] width 481 height 12
click at [38, 299] on icon at bounding box center [37, 298] width 7 height 8
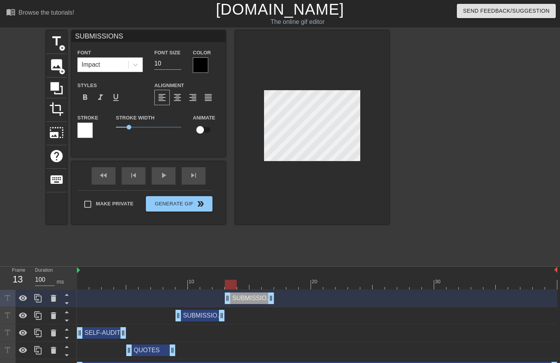
drag, startPoint x: 203, startPoint y: 299, endPoint x: 251, endPoint y: 303, distance: 48.3
click at [251, 303] on div "SUBMISSIONS drag_handle drag_handle" at bounding box center [249, 298] width 49 height 12
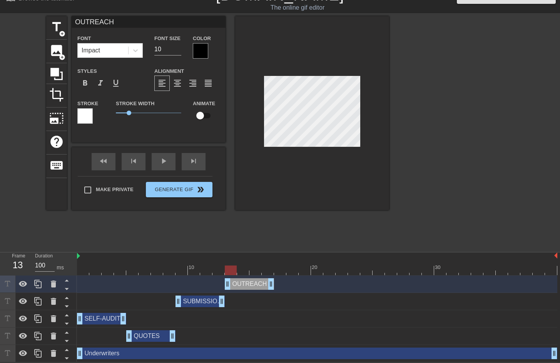
scroll to position [0, 0]
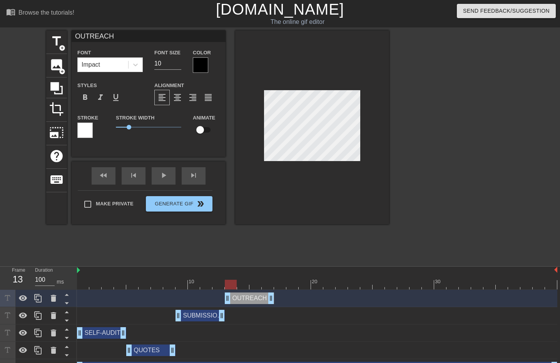
click at [81, 300] on div "OUTREACH drag_handle drag_handle" at bounding box center [317, 298] width 481 height 12
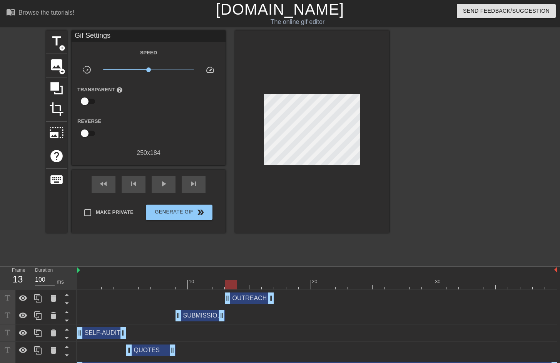
scroll to position [15, 0]
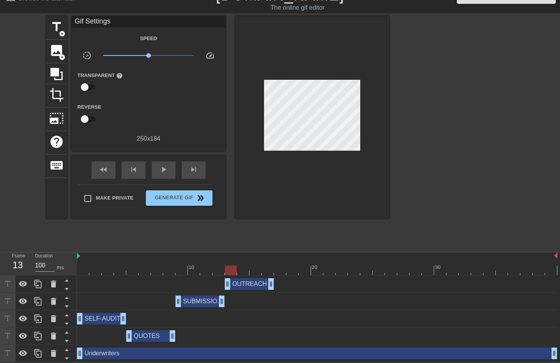
click at [106, 352] on div "Underwriters drag_handle drag_handle" at bounding box center [317, 353] width 481 height 12
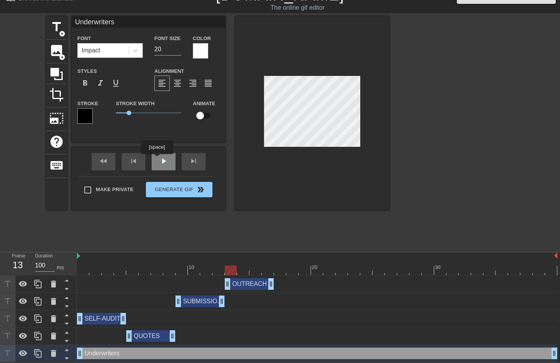
click at [160, 160] on div "fast_rewind skip_previous play_arrow skip_next" at bounding box center [149, 161] width 126 height 29
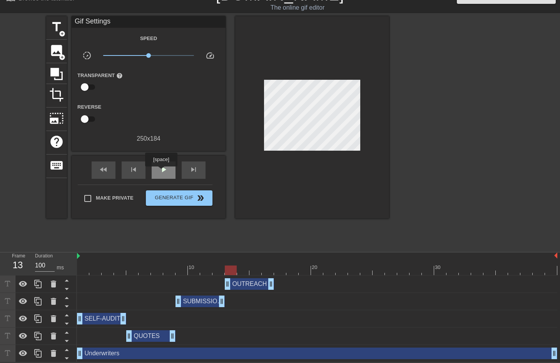
click at [162, 172] on span "play_arrow" at bounding box center [163, 169] width 9 height 9
click at [162, 172] on span "pause" at bounding box center [163, 169] width 9 height 9
drag, startPoint x: 125, startPoint y: 320, endPoint x: 186, endPoint y: 318, distance: 61.7
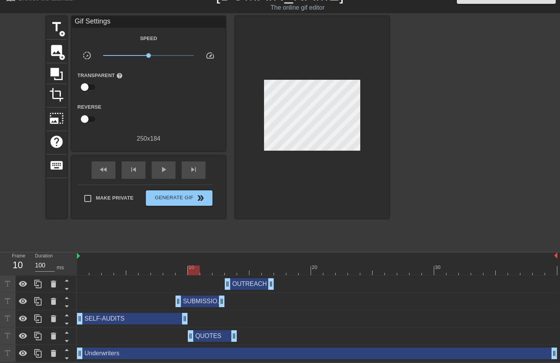
drag, startPoint x: 150, startPoint y: 339, endPoint x: 211, endPoint y: 337, distance: 61.3
click at [211, 337] on div "QUOTES drag_handle drag_handle" at bounding box center [212, 336] width 49 height 12
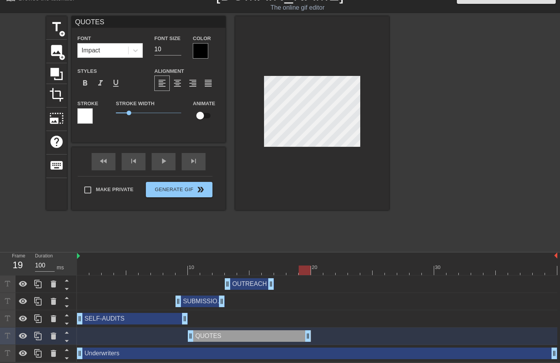
drag, startPoint x: 235, startPoint y: 336, endPoint x: 307, endPoint y: 333, distance: 71.7
drag, startPoint x: 200, startPoint y: 300, endPoint x: 331, endPoint y: 307, distance: 130.7
click at [331, 307] on div "SUBMISSIONS drag_handle drag_handle" at bounding box center [317, 301] width 481 height 17
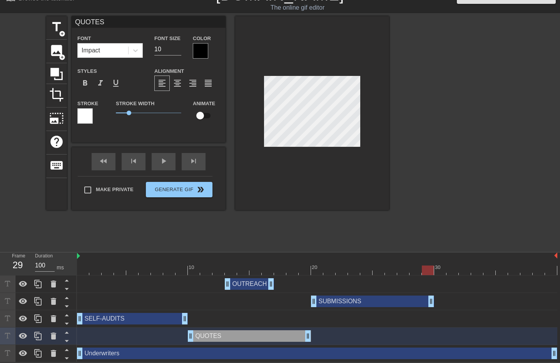
drag, startPoint x: 357, startPoint y: 303, endPoint x: 428, endPoint y: 301, distance: 70.5
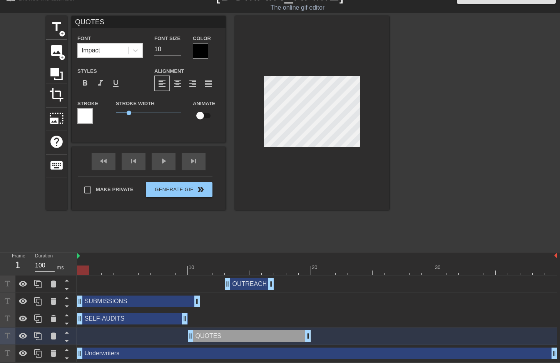
drag, startPoint x: 347, startPoint y: 301, endPoint x: 103, endPoint y: 306, distance: 244.7
click at [103, 306] on div "SUBMISSIONS drag_handle drag_handle" at bounding box center [138, 301] width 123 height 12
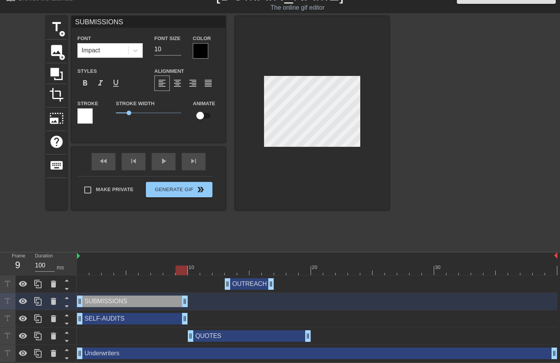
drag, startPoint x: 197, startPoint y: 302, endPoint x: 189, endPoint y: 302, distance: 8.1
click at [189, 302] on div "SUBMISSIONS drag_handle drag_handle" at bounding box center [317, 301] width 481 height 12
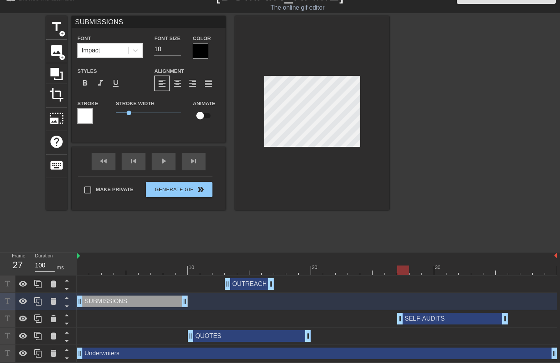
drag, startPoint x: 131, startPoint y: 319, endPoint x: 446, endPoint y: 313, distance: 314.8
click at [446, 313] on div "SELF-AUDITS drag_handle drag_handle" at bounding box center [453, 319] width 111 height 12
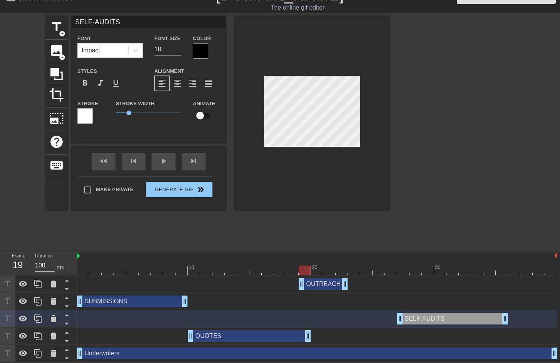
drag, startPoint x: 248, startPoint y: 286, endPoint x: 324, endPoint y: 290, distance: 76.0
click at [324, 290] on div "OUTREACH drag_handle drag_handle" at bounding box center [317, 283] width 481 height 17
drag, startPoint x: 308, startPoint y: 338, endPoint x: 298, endPoint y: 337, distance: 10.0
drag, startPoint x: 346, startPoint y: 285, endPoint x: 398, endPoint y: 287, distance: 52.1
click at [398, 287] on div "OUTREACH drag_handle drag_handle" at bounding box center [317, 284] width 481 height 12
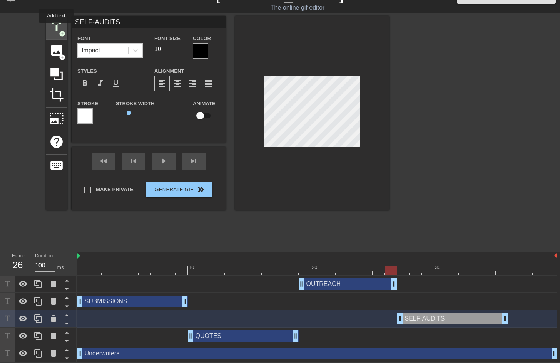
click at [57, 28] on span "title" at bounding box center [56, 27] width 15 height 15
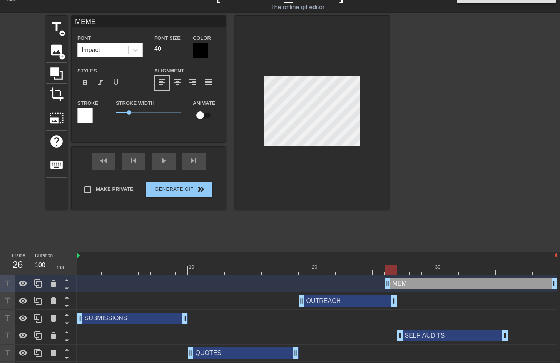
scroll to position [1, 2]
click at [180, 52] on input "39" at bounding box center [167, 49] width 27 height 12
click at [180, 52] on input "38" at bounding box center [167, 49] width 27 height 12
click at [180, 52] on input "37" at bounding box center [167, 49] width 27 height 12
click at [180, 52] on input "36" at bounding box center [167, 49] width 27 height 12
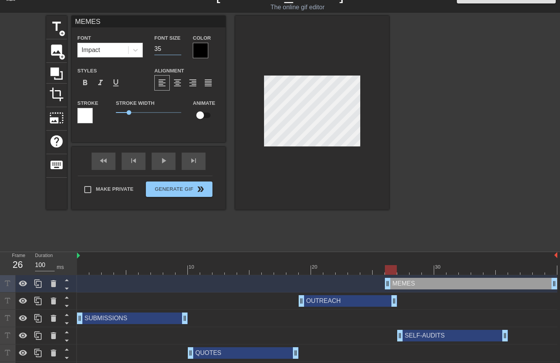
click at [180, 52] on input "35" at bounding box center [167, 49] width 27 height 12
click at [180, 52] on input "34" at bounding box center [167, 49] width 27 height 12
click at [180, 52] on input "33" at bounding box center [167, 49] width 27 height 12
click at [180, 52] on input "32" at bounding box center [167, 49] width 27 height 12
click at [180, 52] on input "31" at bounding box center [167, 49] width 27 height 12
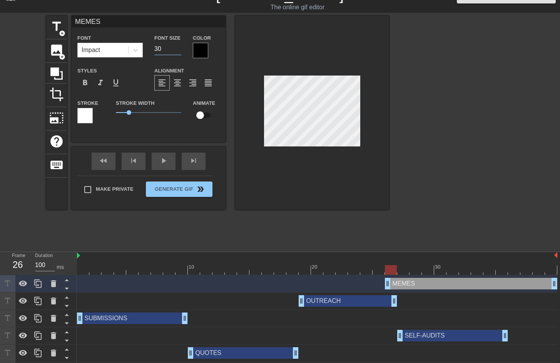
click at [180, 52] on input "30" at bounding box center [167, 49] width 27 height 12
click at [180, 52] on input "29" at bounding box center [167, 49] width 27 height 12
click at [180, 52] on input "28" at bounding box center [167, 49] width 27 height 12
click at [180, 52] on input "27" at bounding box center [167, 49] width 27 height 12
click at [180, 52] on input "26" at bounding box center [167, 49] width 27 height 12
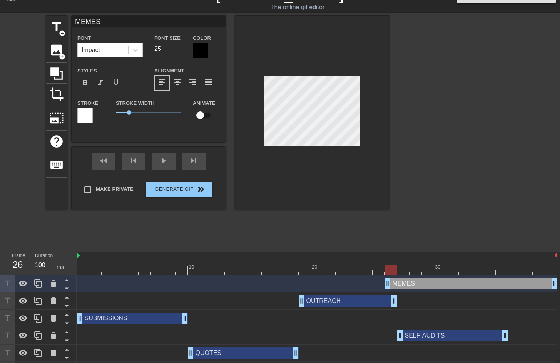
click at [180, 52] on input "25" at bounding box center [167, 49] width 27 height 12
click at [180, 52] on input "24" at bounding box center [167, 49] width 27 height 12
click at [180, 52] on input "23" at bounding box center [167, 49] width 27 height 12
click at [180, 52] on input "22" at bounding box center [167, 49] width 27 height 12
click at [180, 52] on input "21" at bounding box center [167, 49] width 27 height 12
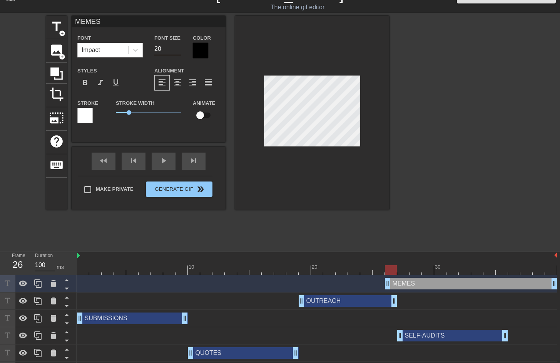
click at [180, 52] on input "20" at bounding box center [167, 49] width 27 height 12
click at [180, 52] on input "19" at bounding box center [167, 49] width 27 height 12
click at [180, 52] on input "18" at bounding box center [167, 49] width 27 height 12
click at [178, 48] on input "19" at bounding box center [167, 49] width 27 height 12
click at [178, 48] on input "20" at bounding box center [167, 49] width 27 height 12
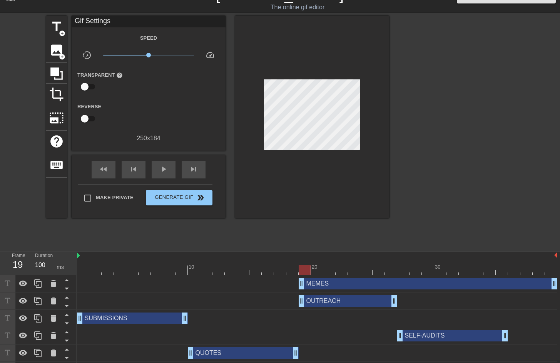
drag, startPoint x: 389, startPoint y: 285, endPoint x: 302, endPoint y: 289, distance: 87.5
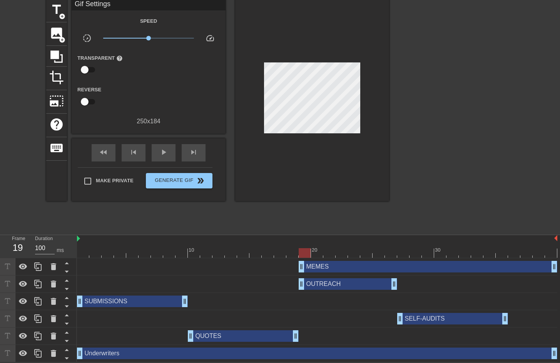
click at [112, 357] on div "Underwriters drag_handle drag_handle" at bounding box center [317, 353] width 481 height 12
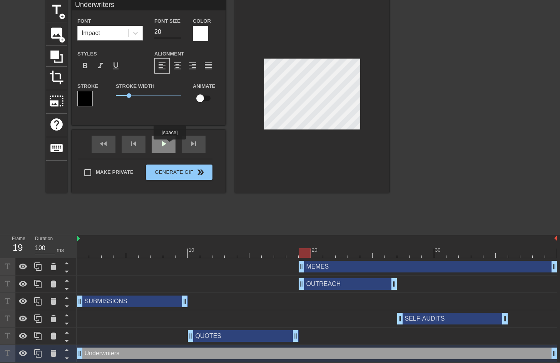
click at [169, 144] on div "play_arrow" at bounding box center [164, 144] width 24 height 17
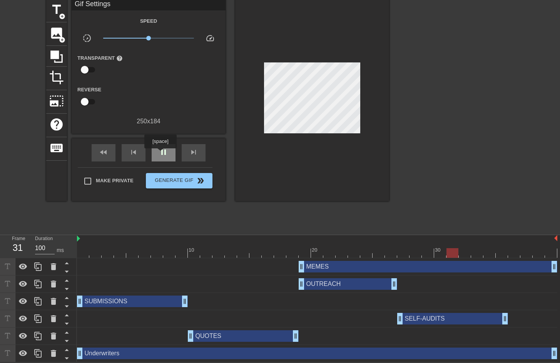
click at [161, 154] on span "pause" at bounding box center [163, 152] width 9 height 9
click at [161, 154] on span "play_arrow" at bounding box center [163, 152] width 9 height 9
click at [161, 154] on span "pause" at bounding box center [163, 152] width 9 height 9
drag, startPoint x: 185, startPoint y: 303, endPoint x: 97, endPoint y: 301, distance: 87.1
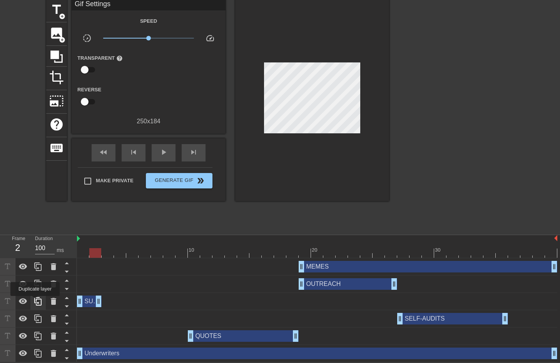
click at [36, 301] on icon at bounding box center [37, 301] width 7 height 8
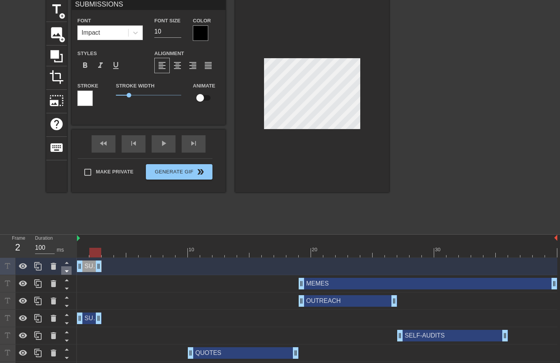
click at [68, 271] on icon at bounding box center [67, 271] width 4 height 2
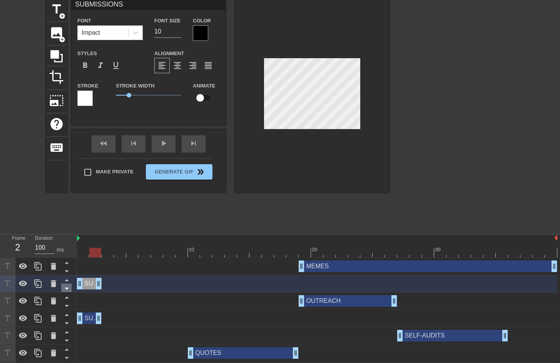
click at [69, 286] on icon at bounding box center [67, 289] width 10 height 10
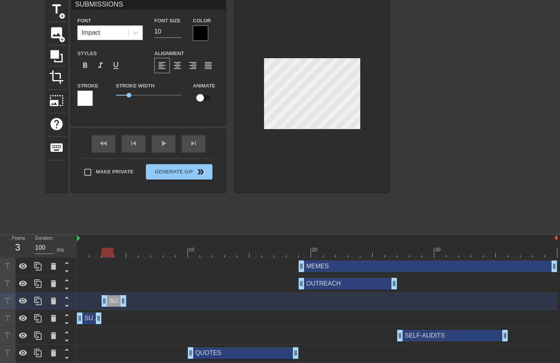
drag, startPoint x: 91, startPoint y: 302, endPoint x: 114, endPoint y: 302, distance: 23.5
click at [114, 302] on div "SUBMISSIONS drag_handle drag_handle" at bounding box center [114, 301] width 25 height 12
click at [39, 303] on icon at bounding box center [38, 300] width 9 height 9
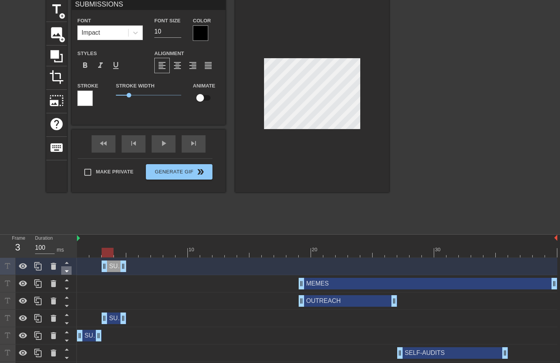
click at [65, 273] on icon at bounding box center [67, 271] width 10 height 10
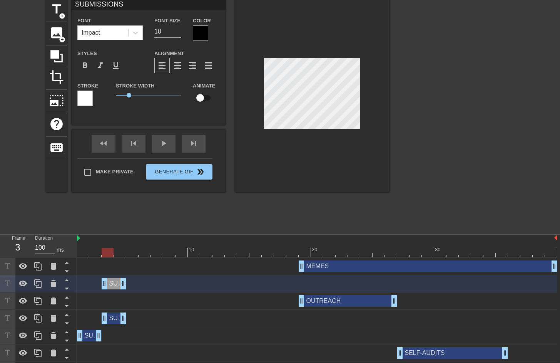
click at [65, 273] on icon at bounding box center [67, 271] width 10 height 10
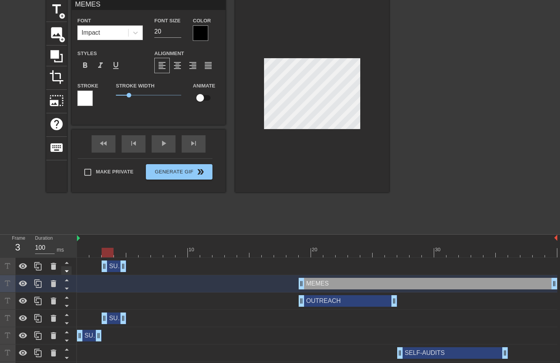
click at [68, 270] on icon at bounding box center [67, 271] width 10 height 10
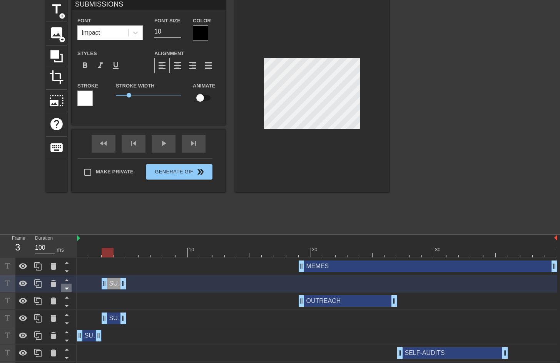
click at [69, 287] on icon at bounding box center [67, 289] width 10 height 10
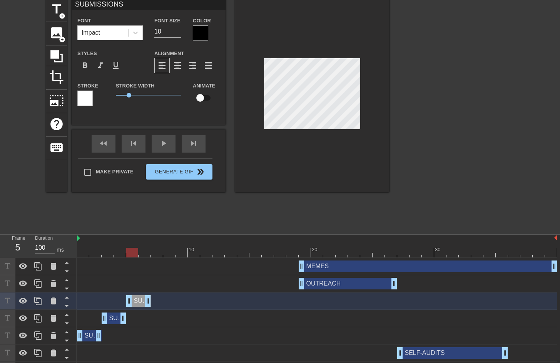
drag, startPoint x: 114, startPoint y: 300, endPoint x: 141, endPoint y: 302, distance: 26.7
click at [141, 302] on div "SUBMISSIONS drag_handle drag_handle" at bounding box center [138, 301] width 25 height 12
click at [35, 301] on icon at bounding box center [37, 301] width 7 height 8
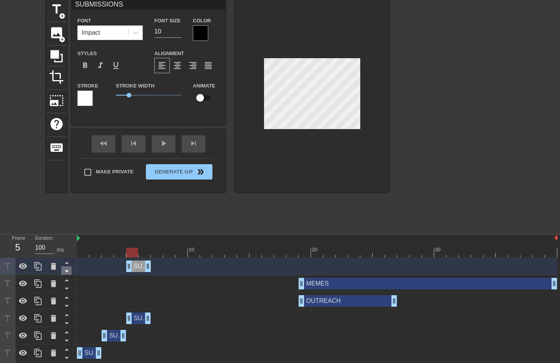
click at [69, 269] on icon at bounding box center [67, 271] width 10 height 10
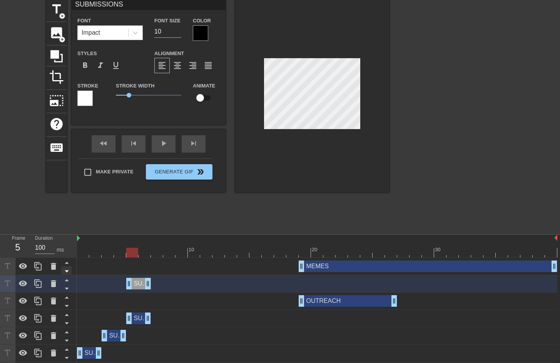
click at [70, 272] on icon at bounding box center [67, 271] width 10 height 10
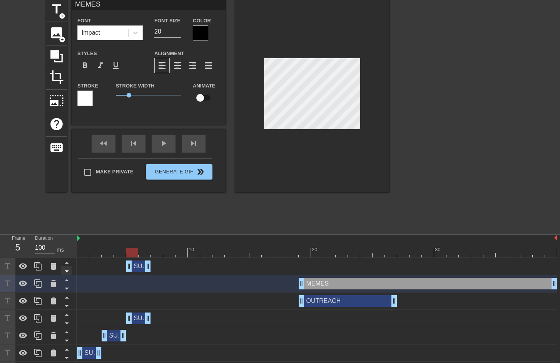
click at [68, 273] on icon at bounding box center [67, 271] width 10 height 10
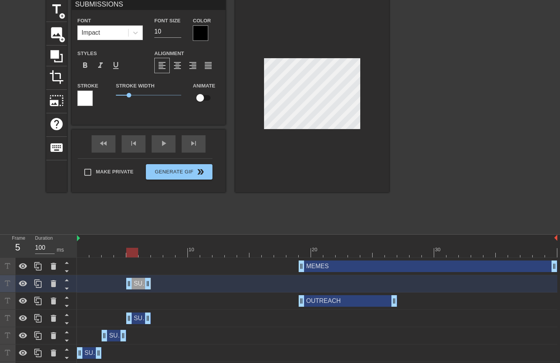
click at [68, 273] on icon at bounding box center [67, 271] width 10 height 10
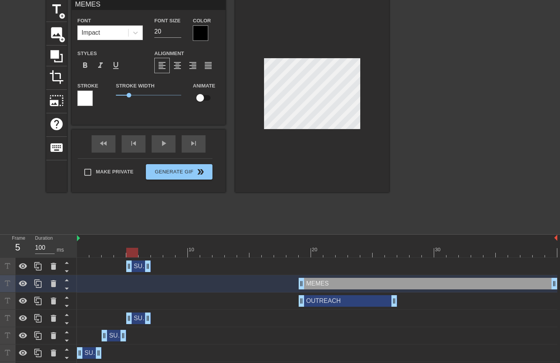
click at [68, 273] on icon at bounding box center [67, 271] width 10 height 10
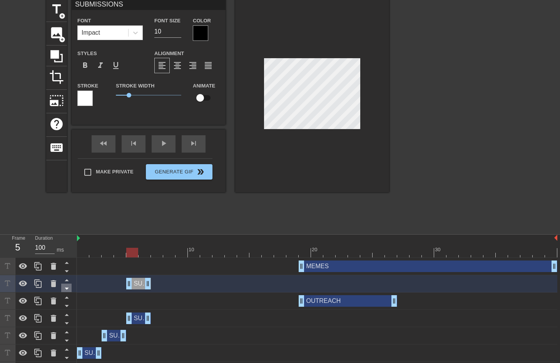
click at [69, 286] on icon at bounding box center [67, 289] width 10 height 10
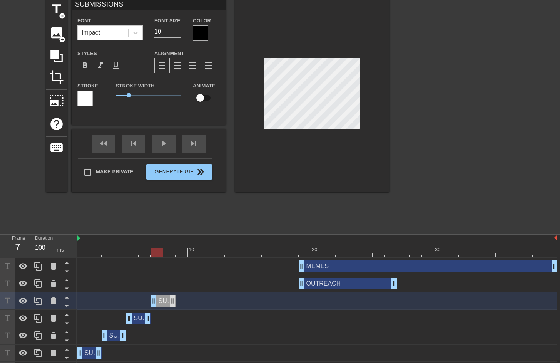
drag, startPoint x: 139, startPoint y: 302, endPoint x: 168, endPoint y: 302, distance: 29.7
click at [168, 302] on div "SUBMISSIONS drag_handle drag_handle" at bounding box center [163, 301] width 25 height 12
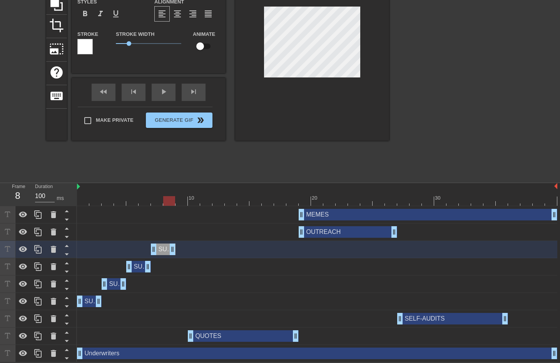
drag, startPoint x: 174, startPoint y: 247, endPoint x: 179, endPoint y: 247, distance: 4.3
click at [179, 247] on div "SUBMISSIONS drag_handle drag_handle" at bounding box center [317, 249] width 481 height 12
drag, startPoint x: 174, startPoint y: 248, endPoint x: 182, endPoint y: 248, distance: 7.3
click at [158, 92] on div "play_arrow" at bounding box center [164, 92] width 24 height 17
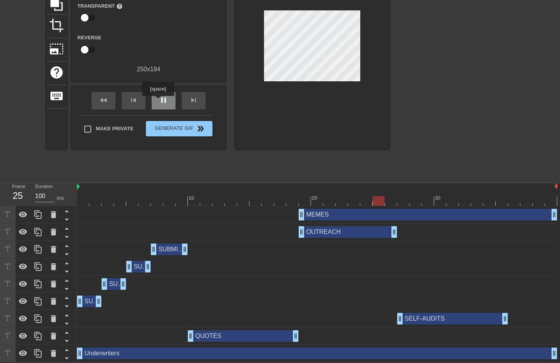
click at [159, 102] on span "pause" at bounding box center [163, 100] width 9 height 9
click at [167, 338] on div "QUOTES drag_handle drag_handle" at bounding box center [317, 336] width 481 height 12
click at [39, 336] on icon at bounding box center [38, 335] width 9 height 9
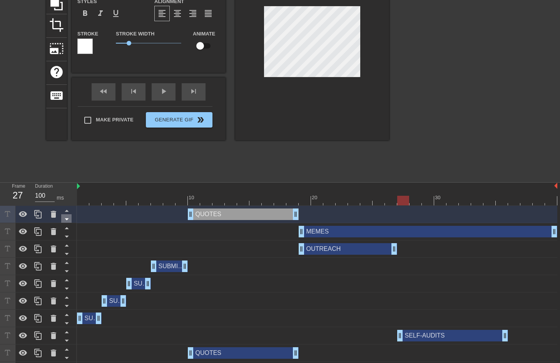
click at [65, 221] on icon at bounding box center [67, 219] width 10 height 10
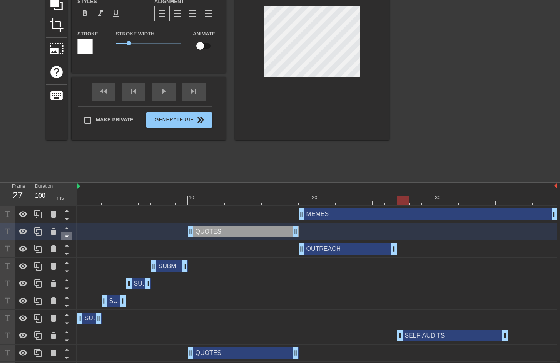
click at [68, 233] on icon at bounding box center [67, 237] width 10 height 10
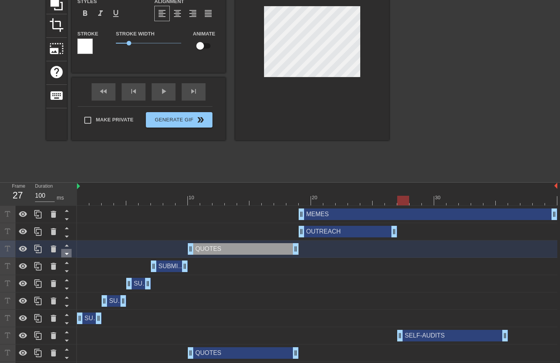
click at [69, 256] on icon at bounding box center [67, 254] width 10 height 10
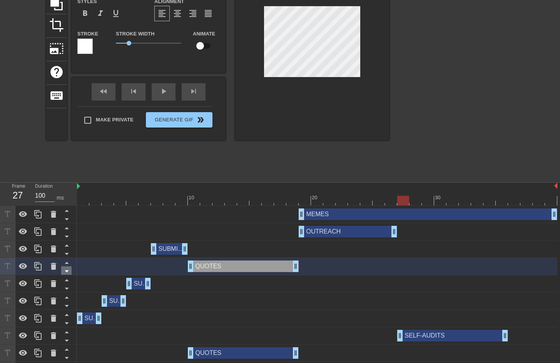
click at [67, 272] on icon at bounding box center [67, 271] width 4 height 2
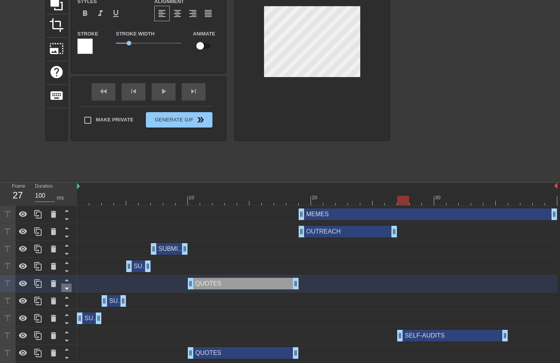
click at [69, 287] on icon at bounding box center [67, 289] width 10 height 10
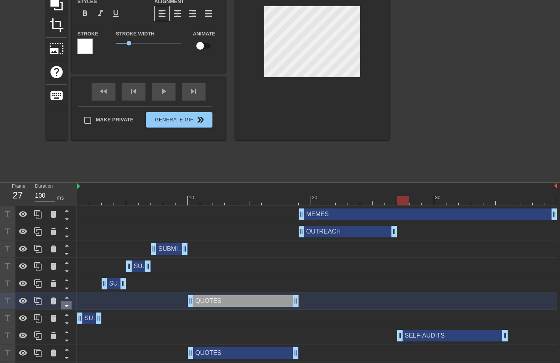
click at [69, 305] on icon at bounding box center [67, 306] width 10 height 10
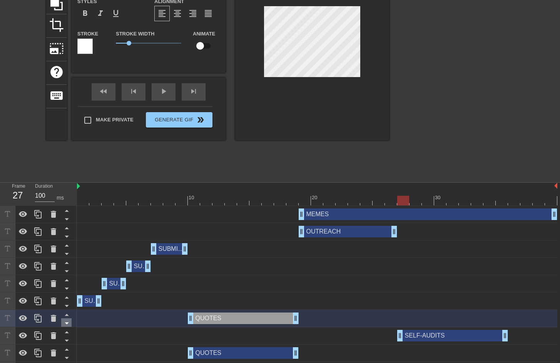
click at [68, 325] on icon at bounding box center [67, 323] width 10 height 10
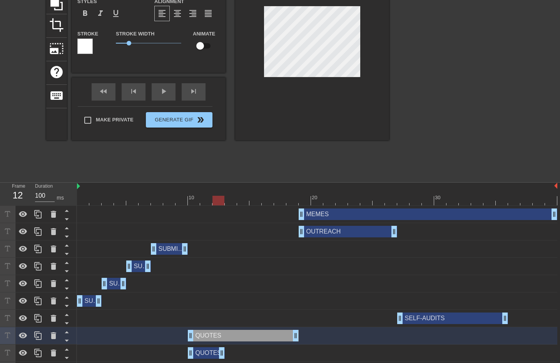
drag, startPoint x: 294, startPoint y: 352, endPoint x: 223, endPoint y: 353, distance: 71.7
drag, startPoint x: 191, startPoint y: 336, endPoint x: 226, endPoint y: 337, distance: 35.4
drag, startPoint x: 296, startPoint y: 335, endPoint x: 263, endPoint y: 335, distance: 33.1
click at [263, 335] on div "QUOTES drag_handle drag_handle" at bounding box center [317, 336] width 481 height 12
click at [148, 352] on div "QUOTES drag_handle drag_handle" at bounding box center [317, 353] width 481 height 12
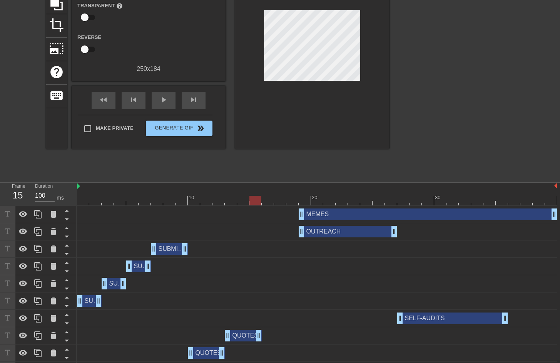
click at [206, 355] on div "QUOTES drag_handle drag_handle" at bounding box center [206, 353] width 37 height 12
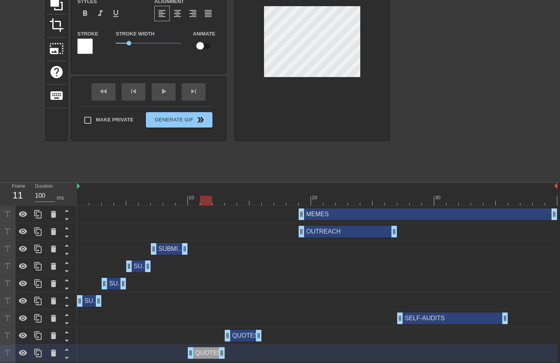
click at [206, 203] on div at bounding box center [317, 201] width 481 height 10
click at [199, 201] on div at bounding box center [317, 201] width 481 height 10
click at [295, 77] on div at bounding box center [312, 43] width 154 height 194
click at [220, 202] on div at bounding box center [317, 201] width 481 height 10
click at [235, 201] on div at bounding box center [317, 201] width 481 height 10
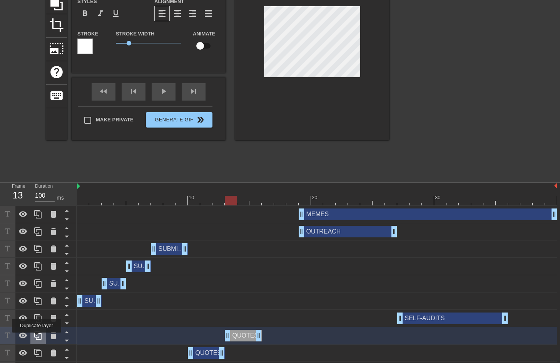
click at [37, 338] on icon at bounding box center [38, 335] width 9 height 9
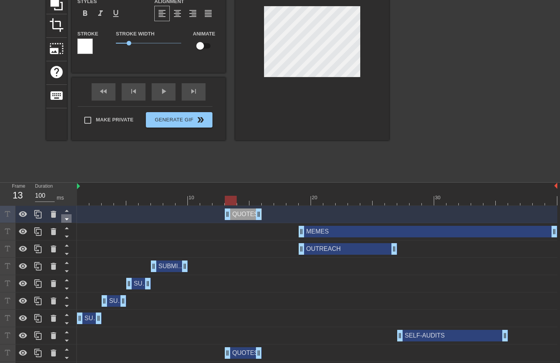
click at [67, 220] on icon at bounding box center [67, 219] width 10 height 10
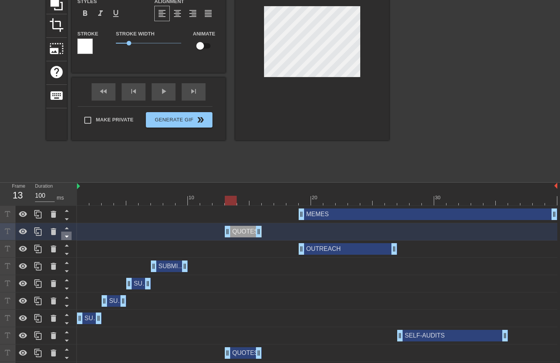
click at [69, 238] on icon at bounding box center [67, 237] width 10 height 10
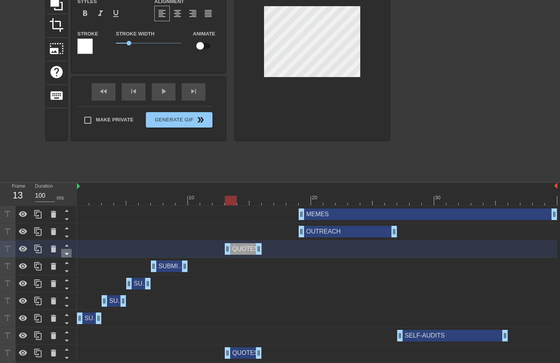
click at [69, 256] on icon at bounding box center [67, 254] width 10 height 10
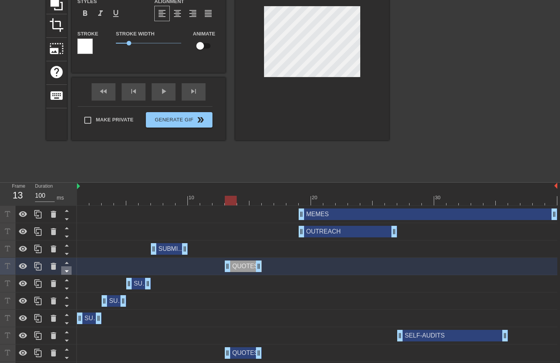
click at [69, 271] on icon at bounding box center [67, 271] width 10 height 10
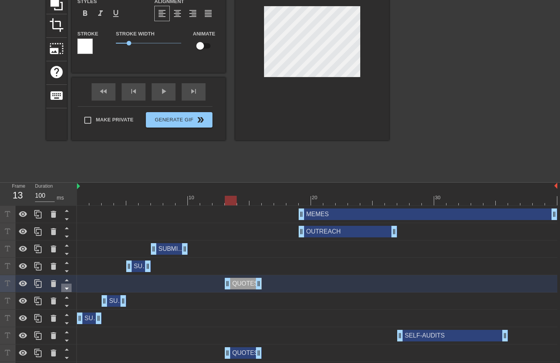
click at [67, 288] on icon at bounding box center [67, 289] width 4 height 2
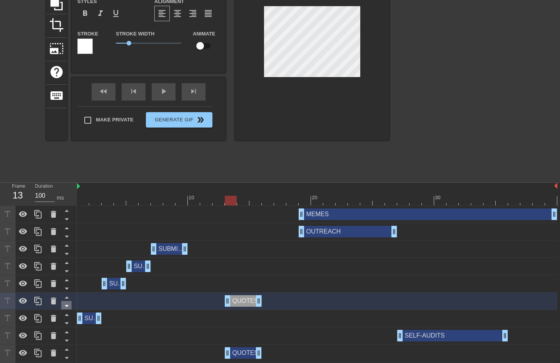
click at [66, 306] on icon at bounding box center [67, 306] width 4 height 2
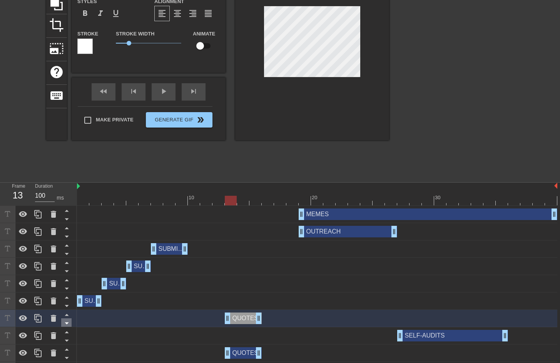
click at [67, 326] on icon at bounding box center [67, 323] width 10 height 10
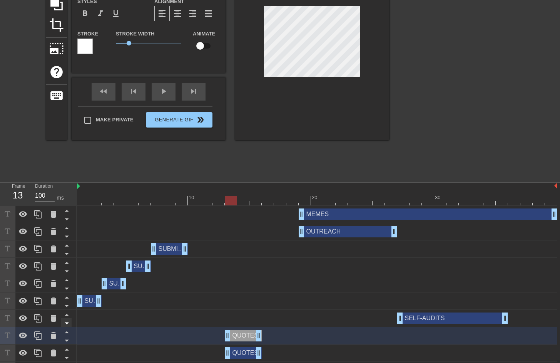
scroll to position [119, 0]
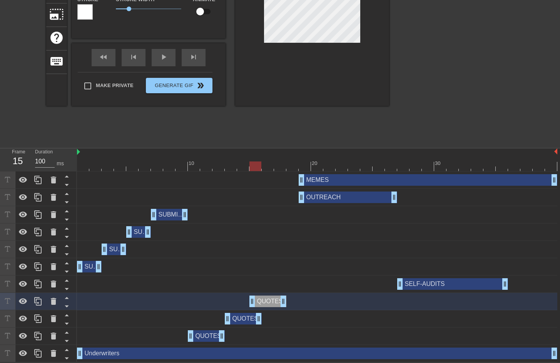
drag, startPoint x: 247, startPoint y: 303, endPoint x: 273, endPoint y: 302, distance: 26.2
click at [273, 302] on div "QUOTES drag_handle drag_handle" at bounding box center [268, 301] width 37 height 12
drag, startPoint x: 253, startPoint y: 301, endPoint x: 262, endPoint y: 300, distance: 8.5
click at [257, 163] on div at bounding box center [317, 166] width 481 height 10
click at [240, 166] on div at bounding box center [317, 166] width 481 height 10
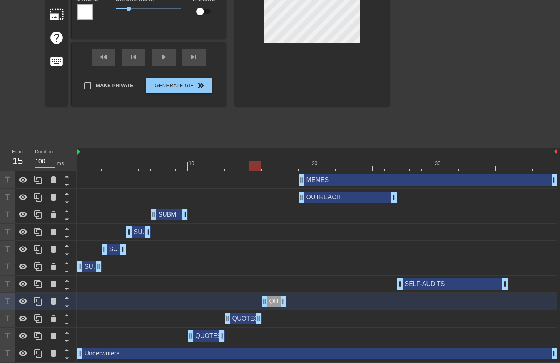
click at [256, 164] on div at bounding box center [317, 166] width 481 height 10
click at [270, 167] on div at bounding box center [317, 166] width 481 height 10
click at [281, 169] on div at bounding box center [317, 166] width 481 height 10
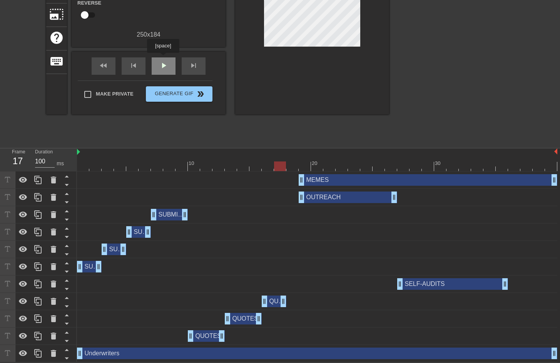
click at [164, 58] on div "play_arrow" at bounding box center [164, 65] width 24 height 17
click at [169, 65] on div "pause" at bounding box center [164, 65] width 24 height 17
click at [308, 166] on div at bounding box center [317, 166] width 481 height 10
drag, startPoint x: 395, startPoint y: 199, endPoint x: 332, endPoint y: 193, distance: 63.8
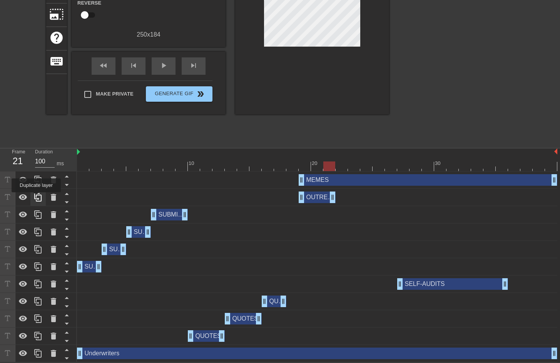
click at [37, 198] on icon at bounding box center [38, 197] width 9 height 9
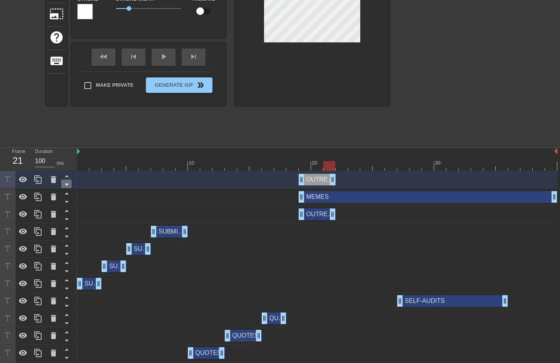
click at [67, 186] on icon at bounding box center [67, 185] width 10 height 10
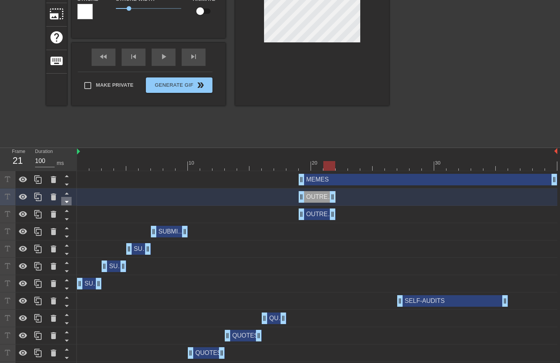
click at [68, 202] on icon at bounding box center [67, 202] width 10 height 10
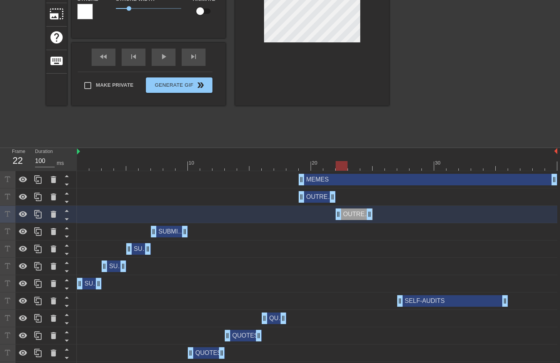
drag, startPoint x: 315, startPoint y: 216, endPoint x: 347, endPoint y: 213, distance: 31.8
click at [347, 213] on div "OUTREACH drag_handle drag_handle" at bounding box center [354, 214] width 37 height 12
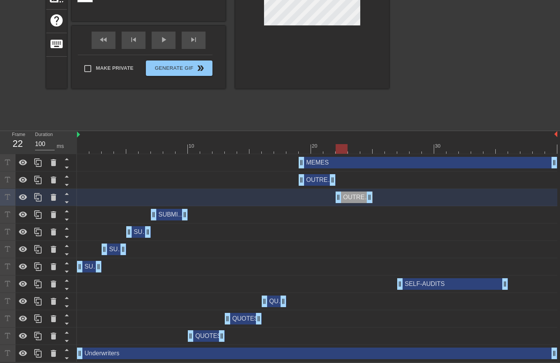
scroll to position [60, 0]
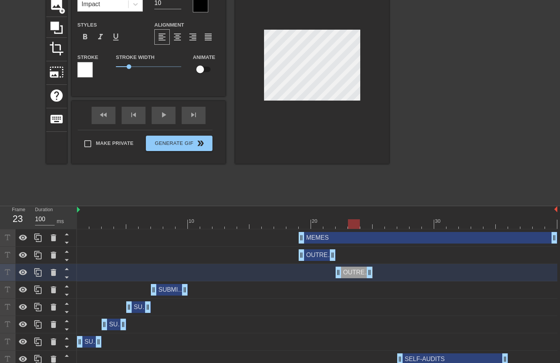
click at [358, 222] on div at bounding box center [317, 224] width 481 height 10
click at [368, 225] on div at bounding box center [317, 224] width 481 height 10
click at [35, 272] on icon at bounding box center [38, 272] width 9 height 9
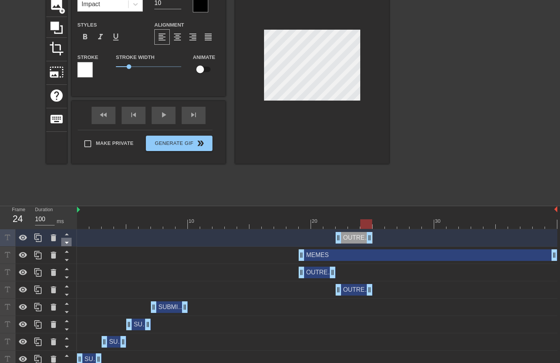
click at [69, 244] on icon at bounding box center [67, 243] width 10 height 10
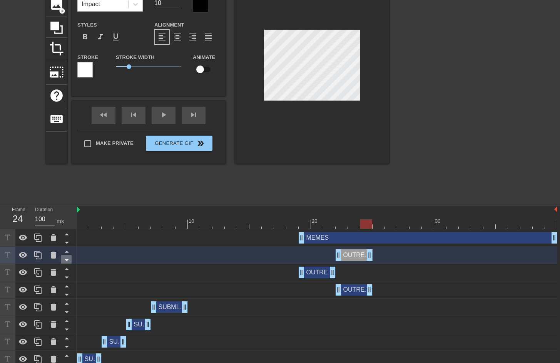
click at [70, 258] on icon at bounding box center [67, 260] width 10 height 10
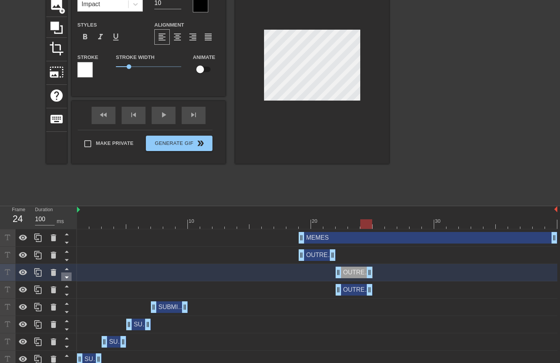
click at [69, 278] on icon at bounding box center [67, 277] width 10 height 10
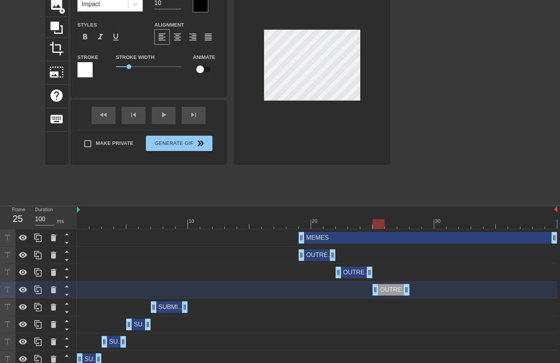
drag, startPoint x: 353, startPoint y: 292, endPoint x: 386, endPoint y: 292, distance: 32.4
click at [386, 292] on div "OUTREACH drag_handle drag_handle" at bounding box center [391, 290] width 37 height 12
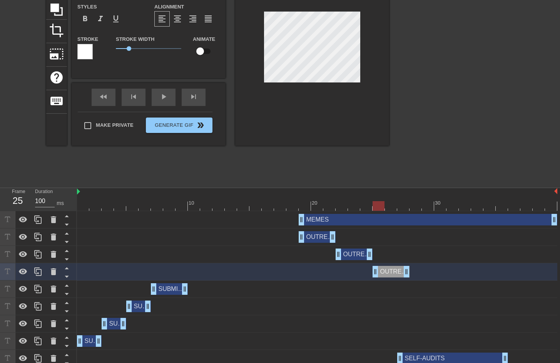
scroll to position [78, 0]
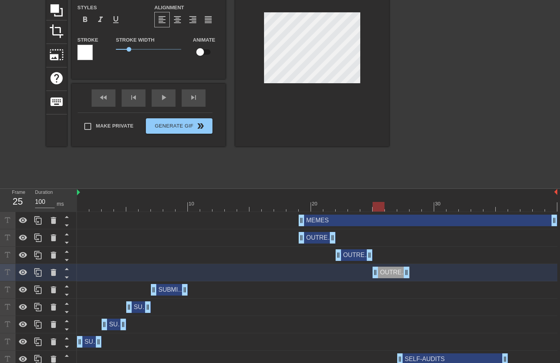
click at [391, 207] on div at bounding box center [317, 207] width 481 height 10
click at [406, 209] on div at bounding box center [317, 207] width 481 height 10
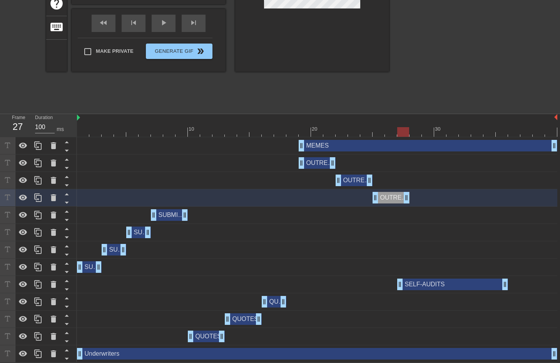
scroll to position [153, 0]
click at [392, 284] on div "SELF-AUDITS drag_handle drag_handle" at bounding box center [317, 284] width 481 height 12
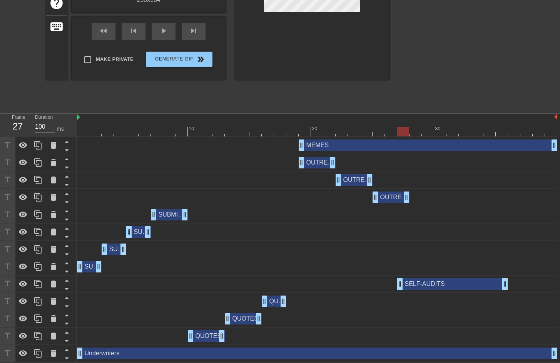
click at [448, 285] on div "SELF-AUDITS drag_handle drag_handle" at bounding box center [453, 284] width 111 height 12
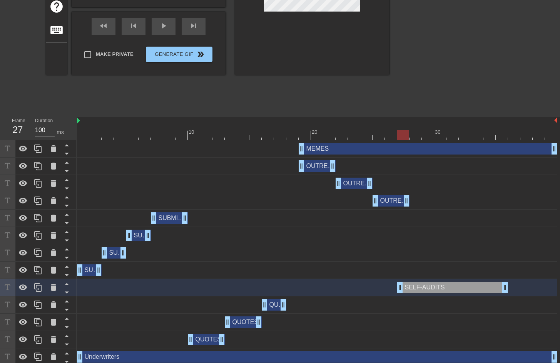
scroll to position [151, 0]
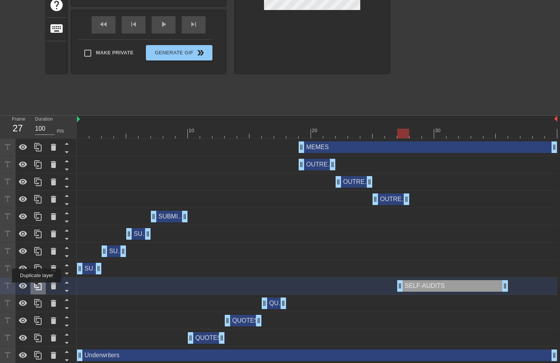
click at [37, 288] on icon at bounding box center [38, 285] width 9 height 9
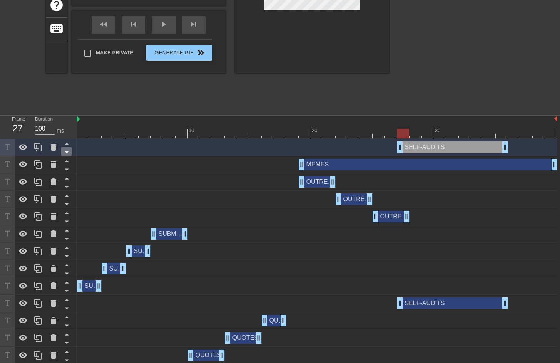
click at [70, 152] on icon at bounding box center [67, 152] width 10 height 10
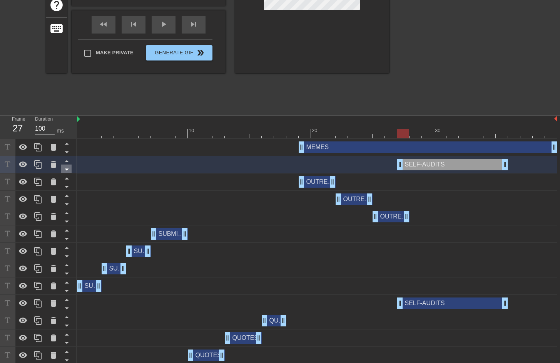
click at [68, 171] on icon at bounding box center [67, 169] width 10 height 10
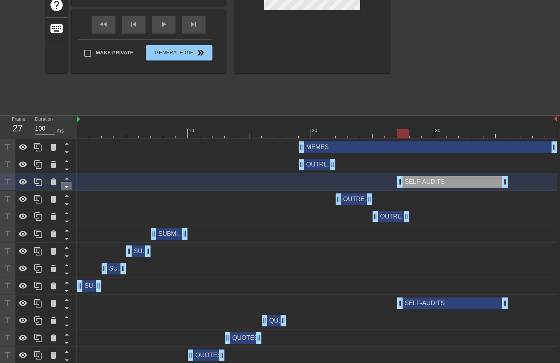
click at [66, 189] on icon at bounding box center [67, 187] width 10 height 10
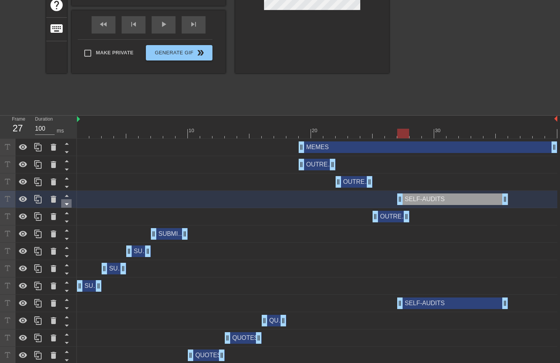
click at [69, 204] on icon at bounding box center [67, 204] width 10 height 10
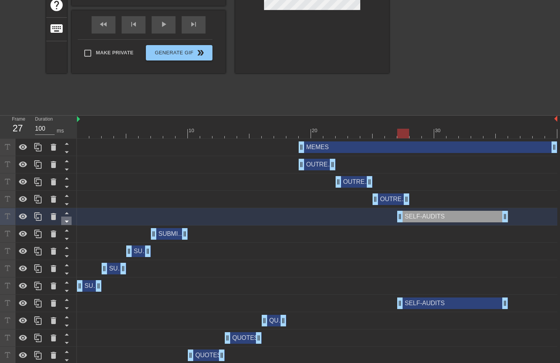
click at [67, 220] on icon at bounding box center [67, 221] width 10 height 10
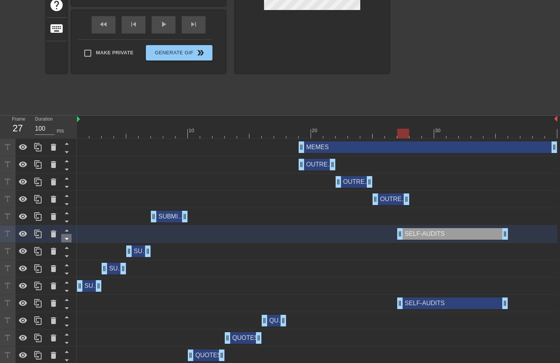
click at [66, 237] on icon at bounding box center [67, 239] width 10 height 10
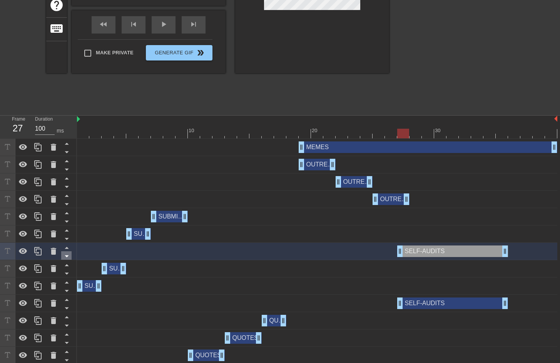
click at [67, 253] on icon at bounding box center [67, 256] width 10 height 10
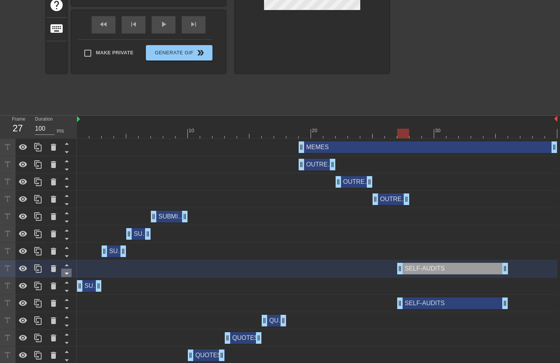
click at [67, 271] on icon at bounding box center [67, 273] width 10 height 10
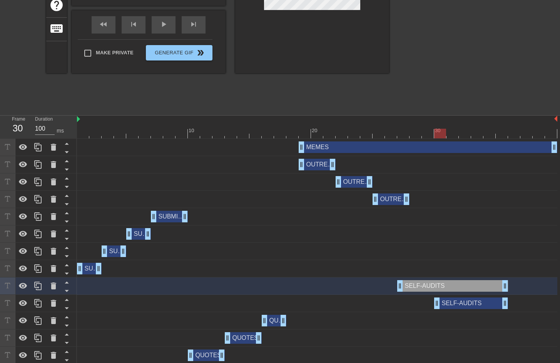
drag, startPoint x: 400, startPoint y: 307, endPoint x: 434, endPoint y: 308, distance: 33.9
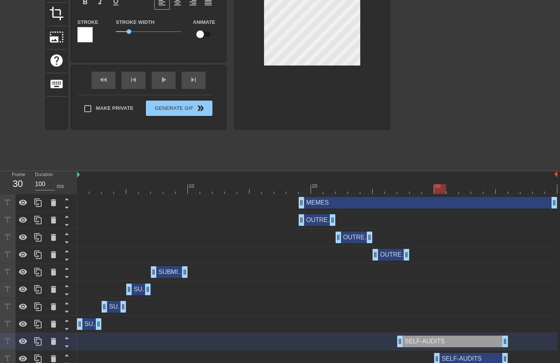
scroll to position [76, 0]
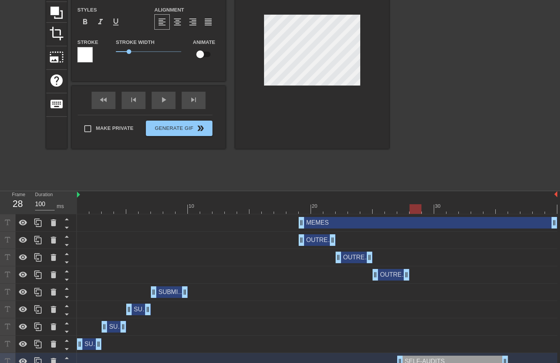
click at [416, 208] on div at bounding box center [317, 209] width 481 height 10
click at [398, 209] on div at bounding box center [317, 209] width 481 height 10
click at [419, 212] on div at bounding box center [317, 209] width 481 height 10
click at [430, 211] on div at bounding box center [317, 209] width 481 height 10
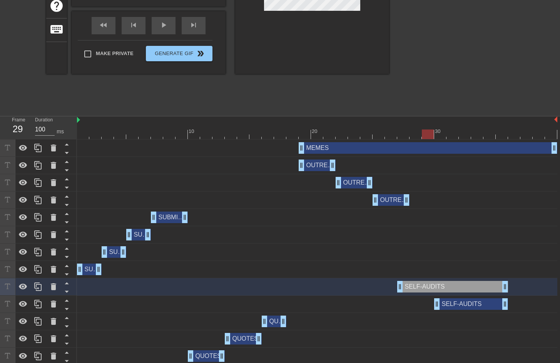
scroll to position [151, 0]
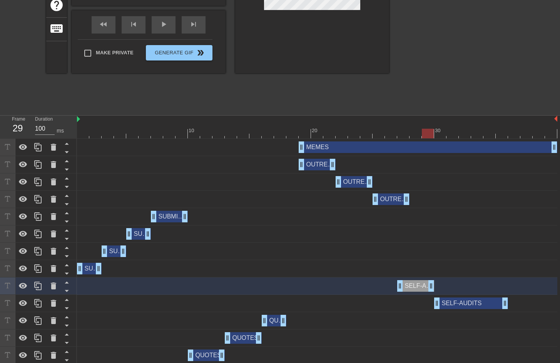
drag, startPoint x: 505, startPoint y: 288, endPoint x: 435, endPoint y: 287, distance: 70.5
click at [435, 287] on div "SELF-AUDITS drag_handle drag_handle" at bounding box center [317, 286] width 481 height 12
click at [440, 134] on div at bounding box center [317, 134] width 481 height 10
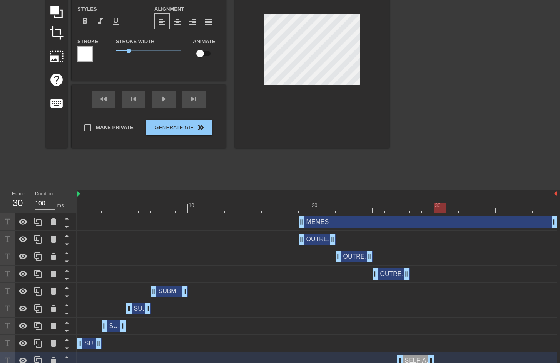
scroll to position [76, 0]
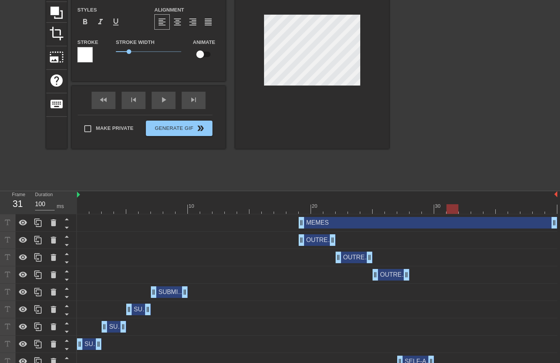
click at [455, 207] on div at bounding box center [317, 209] width 481 height 10
click at [472, 210] on div at bounding box center [317, 209] width 481 height 10
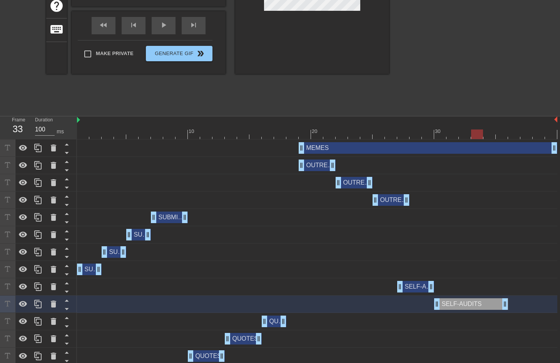
scroll to position [151, 0]
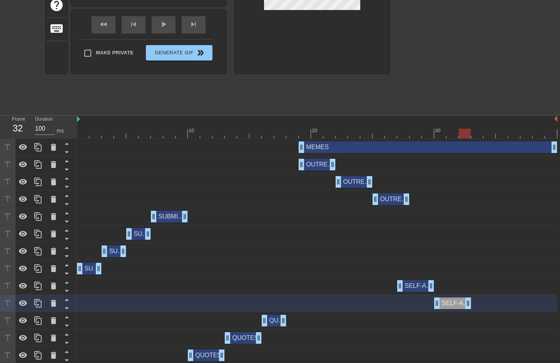
drag, startPoint x: 505, startPoint y: 306, endPoint x: 472, endPoint y: 305, distance: 32.7
click at [472, 305] on div "SELF-AUDITS drag_handle drag_handle" at bounding box center [317, 303] width 481 height 12
click at [34, 307] on icon at bounding box center [38, 303] width 9 height 9
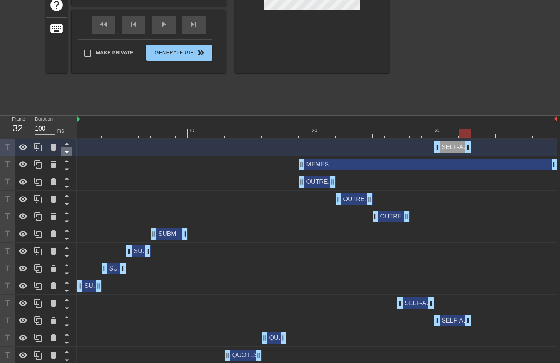
click at [68, 154] on icon at bounding box center [67, 152] width 10 height 10
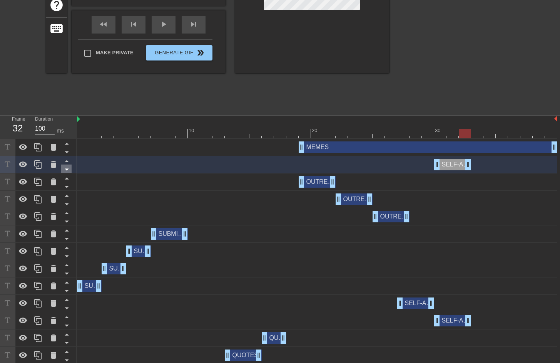
click at [67, 172] on icon at bounding box center [67, 169] width 10 height 10
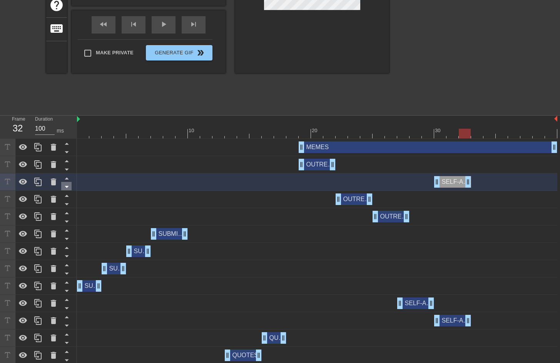
click at [69, 189] on icon at bounding box center [67, 187] width 10 height 10
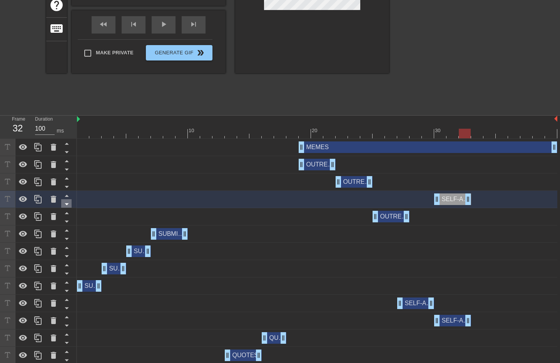
click at [69, 205] on icon at bounding box center [67, 204] width 10 height 10
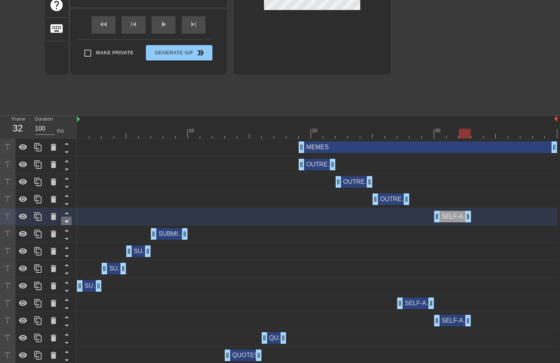
click at [69, 221] on icon at bounding box center [67, 221] width 10 height 10
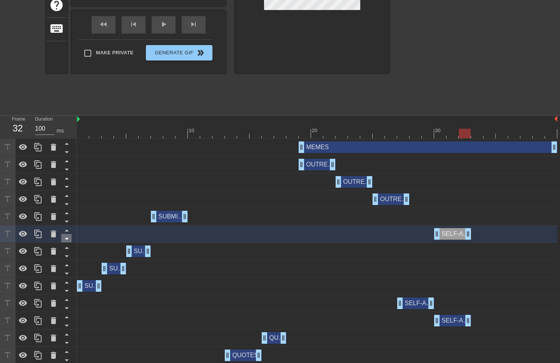
click at [68, 237] on icon at bounding box center [67, 239] width 10 height 10
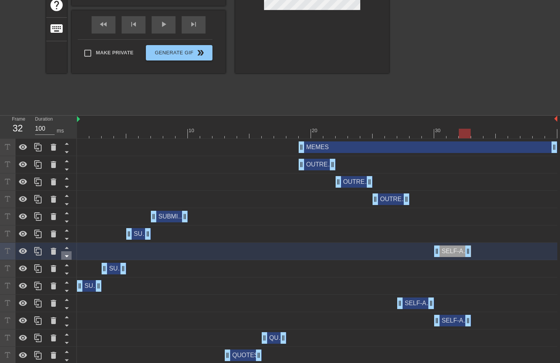
click at [67, 254] on icon at bounding box center [67, 256] width 10 height 10
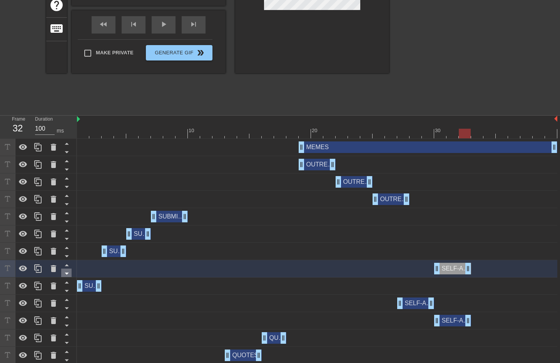
click at [69, 270] on icon at bounding box center [67, 273] width 10 height 10
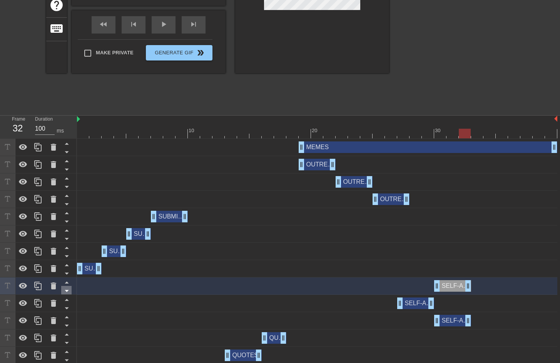
click at [69, 289] on icon at bounding box center [67, 291] width 10 height 10
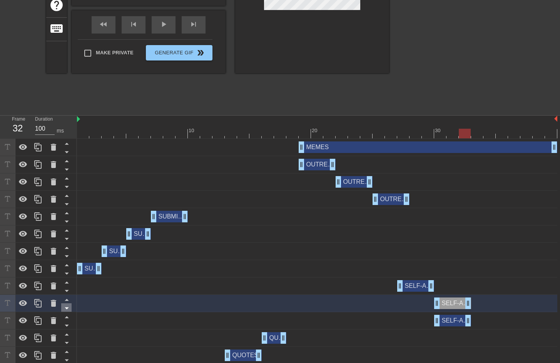
click at [67, 304] on icon at bounding box center [67, 308] width 10 height 10
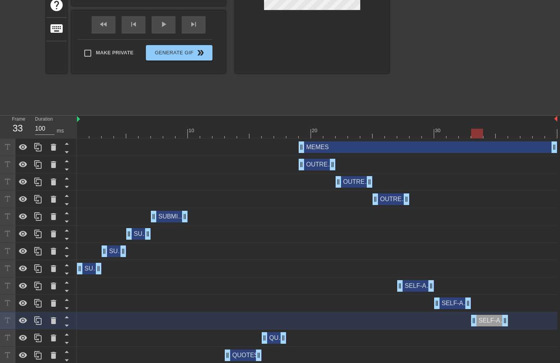
drag, startPoint x: 456, startPoint y: 321, endPoint x: 489, endPoint y: 324, distance: 33.7
click at [489, 324] on div "SELF-AUDITS drag_handle drag_handle" at bounding box center [489, 321] width 37 height 12
click at [466, 133] on div at bounding box center [317, 134] width 481 height 10
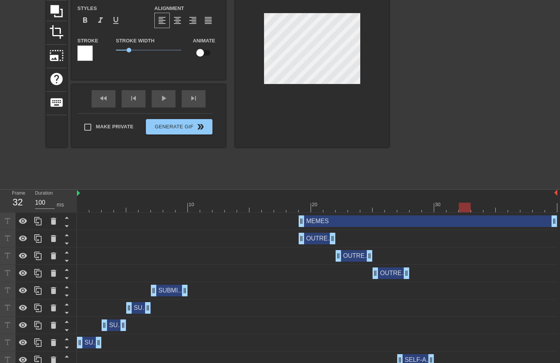
scroll to position [76, 0]
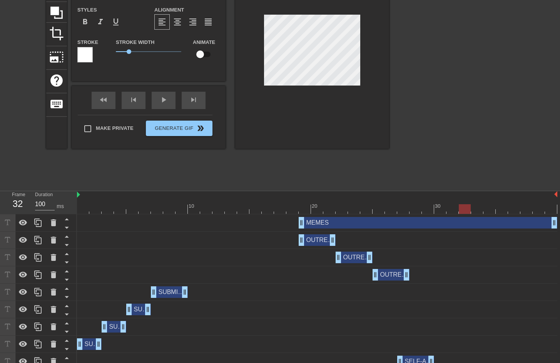
click at [478, 207] on div at bounding box center [317, 209] width 481 height 10
click at [490, 210] on div at bounding box center [317, 209] width 481 height 10
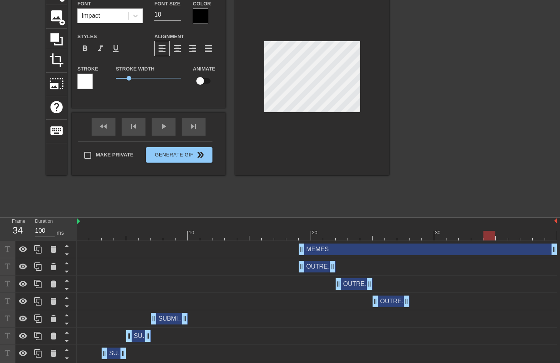
scroll to position [37, 0]
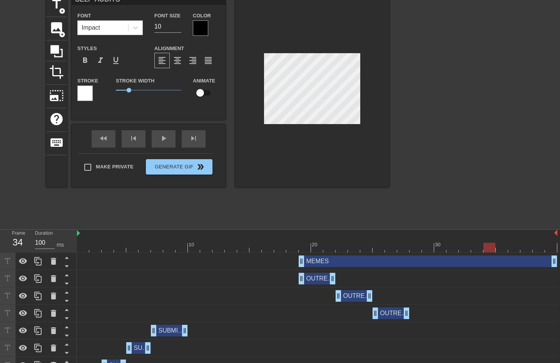
click at [503, 248] on div at bounding box center [317, 248] width 481 height 10
click at [513, 250] on div at bounding box center [317, 248] width 481 height 10
click at [502, 247] on div at bounding box center [317, 248] width 481 height 10
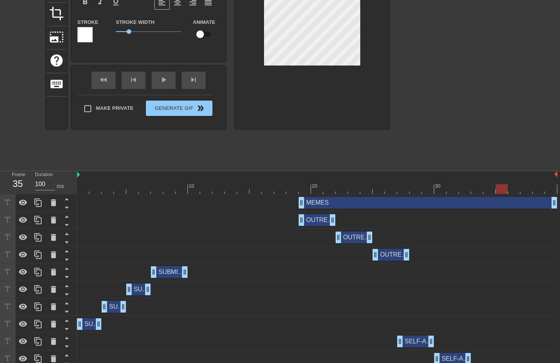
scroll to position [188, 0]
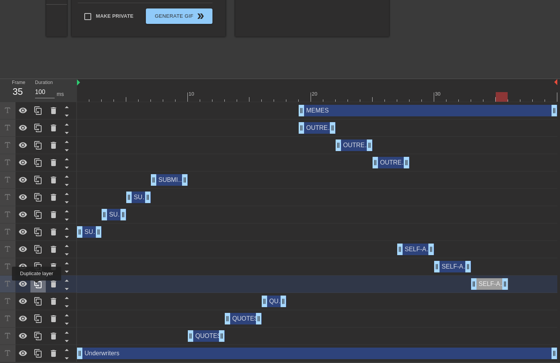
click at [37, 286] on icon at bounding box center [38, 283] width 9 height 9
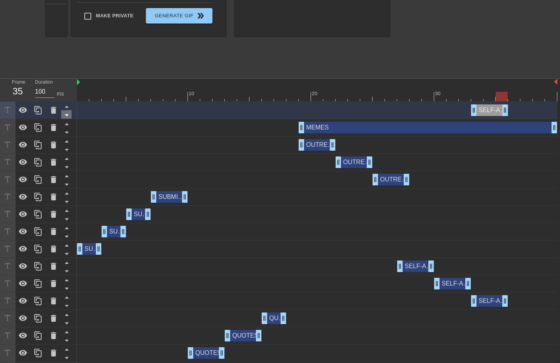
click at [67, 114] on icon at bounding box center [67, 115] width 10 height 10
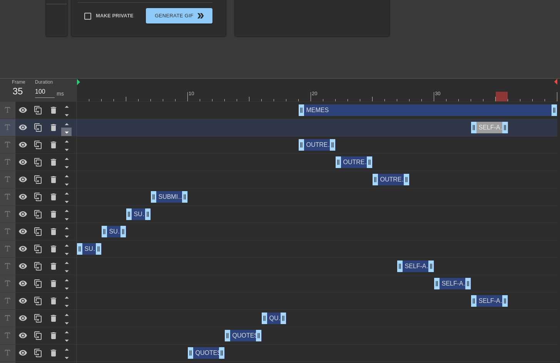
click at [70, 131] on icon at bounding box center [67, 133] width 10 height 10
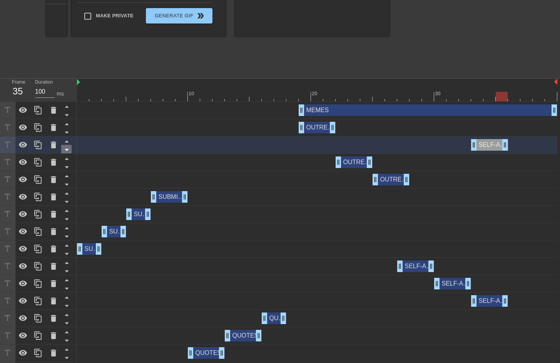
click at [69, 153] on icon at bounding box center [67, 150] width 10 height 10
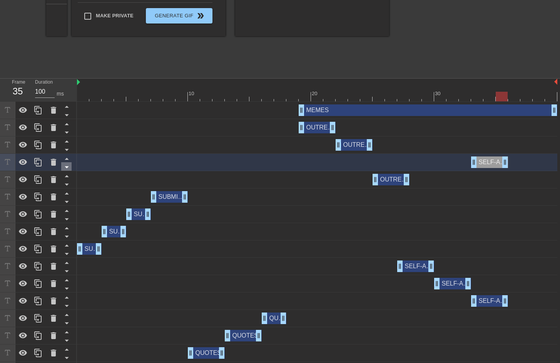
click at [69, 168] on icon at bounding box center [67, 167] width 10 height 10
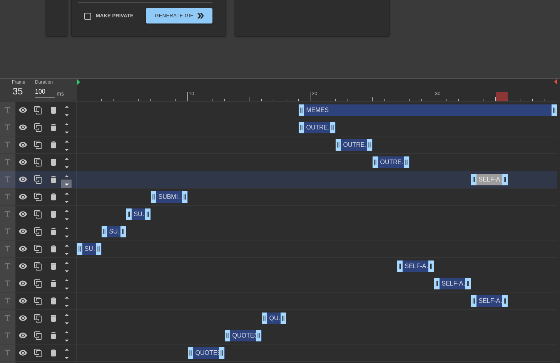
click at [67, 183] on icon at bounding box center [67, 185] width 10 height 10
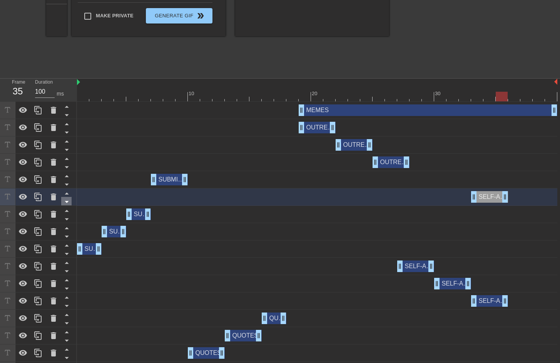
click at [68, 200] on icon at bounding box center [67, 202] width 10 height 10
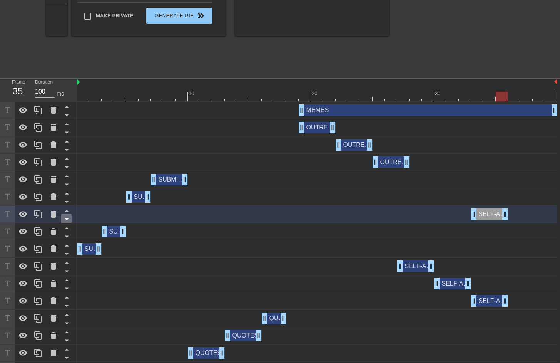
click at [69, 220] on icon at bounding box center [67, 219] width 10 height 10
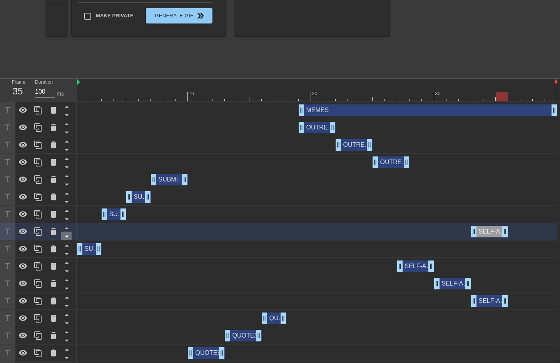
click at [67, 236] on icon at bounding box center [67, 237] width 4 height 2
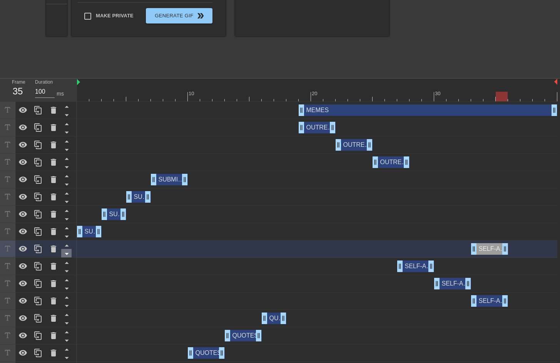
click at [65, 253] on icon at bounding box center [67, 254] width 10 height 10
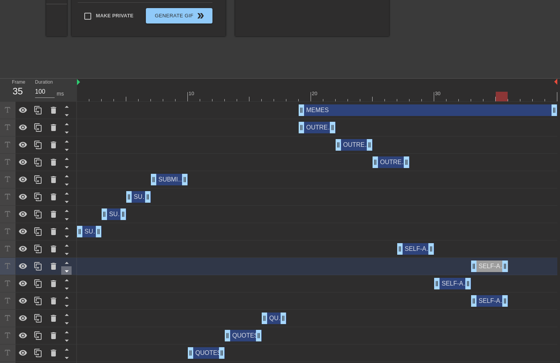
click at [70, 268] on icon at bounding box center [67, 271] width 10 height 10
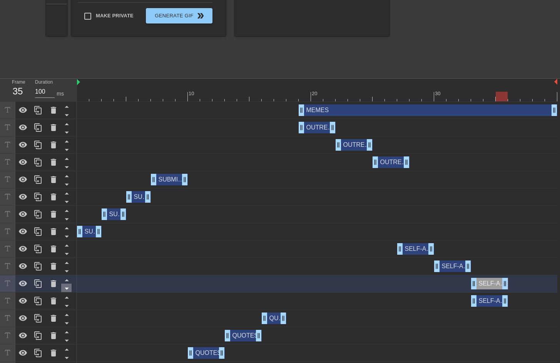
click at [69, 285] on icon at bounding box center [67, 289] width 10 height 10
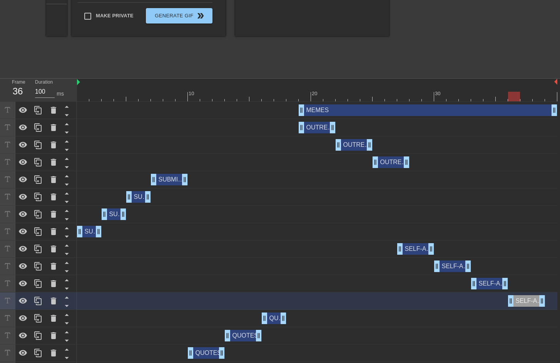
drag, startPoint x: 493, startPoint y: 300, endPoint x: 528, endPoint y: 302, distance: 35.1
click at [528, 302] on div "SELF-AUDITS drag_handle drag_handle" at bounding box center [526, 301] width 37 height 12
drag, startPoint x: 545, startPoint y: 302, endPoint x: 553, endPoint y: 302, distance: 7.7
click at [517, 95] on div at bounding box center [317, 97] width 481 height 10
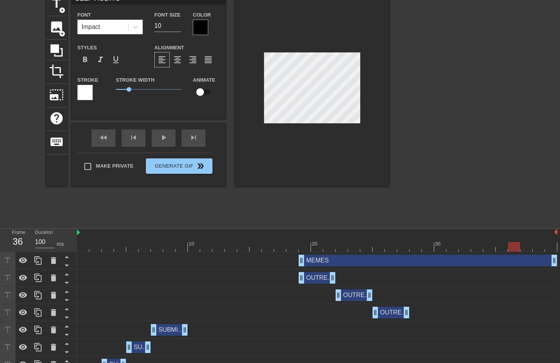
scroll to position [37, 0]
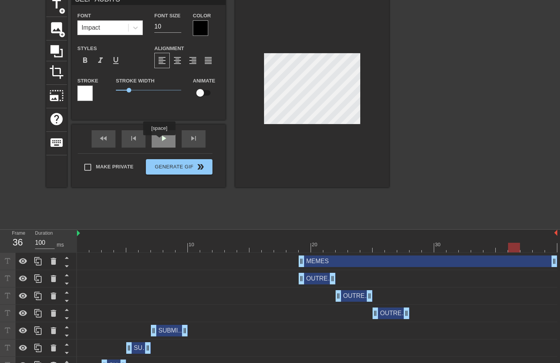
click at [161, 140] on div "play_arrow" at bounding box center [164, 138] width 24 height 17
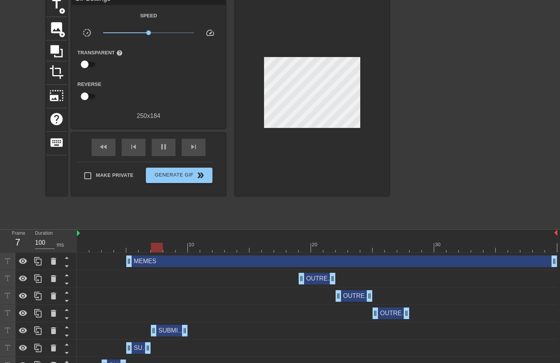
drag, startPoint x: 302, startPoint y: 265, endPoint x: 125, endPoint y: 264, distance: 176.8
click at [125, 264] on div "MEMES drag_handle drag_handle" at bounding box center [317, 261] width 481 height 12
click at [192, 176] on span "Generate Gif double_arrow" at bounding box center [179, 175] width 60 height 9
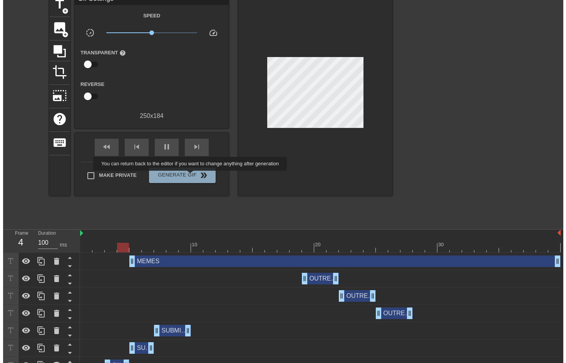
scroll to position [0, 0]
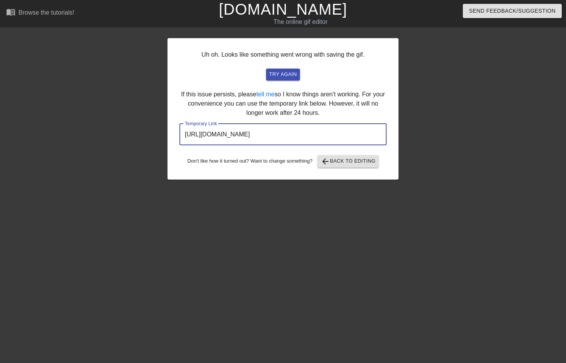
drag, startPoint x: 349, startPoint y: 135, endPoint x: 167, endPoint y: 133, distance: 181.5
click at [168, 133] on div "Uh oh. Looks like something went wrong with saving the gif. try again If this i…" at bounding box center [283, 108] width 231 height 141
